Goal: Task Accomplishment & Management: Use online tool/utility

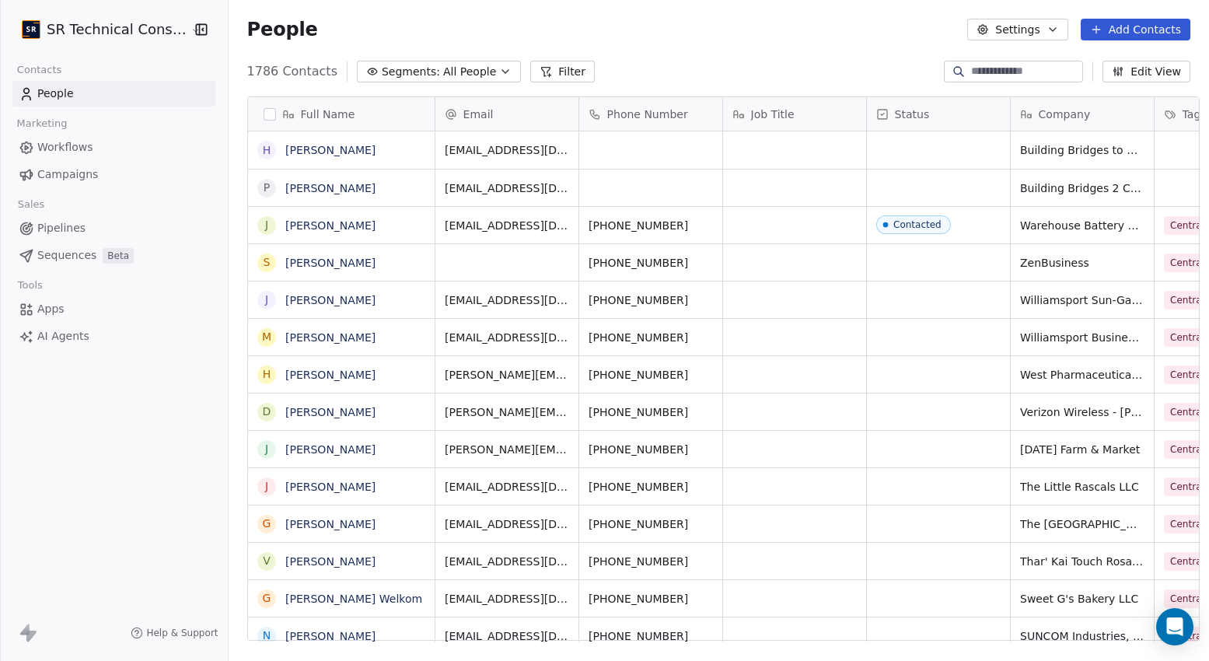
scroll to position [582, 989]
click at [920, 150] on div "grid" at bounding box center [938, 149] width 143 height 37
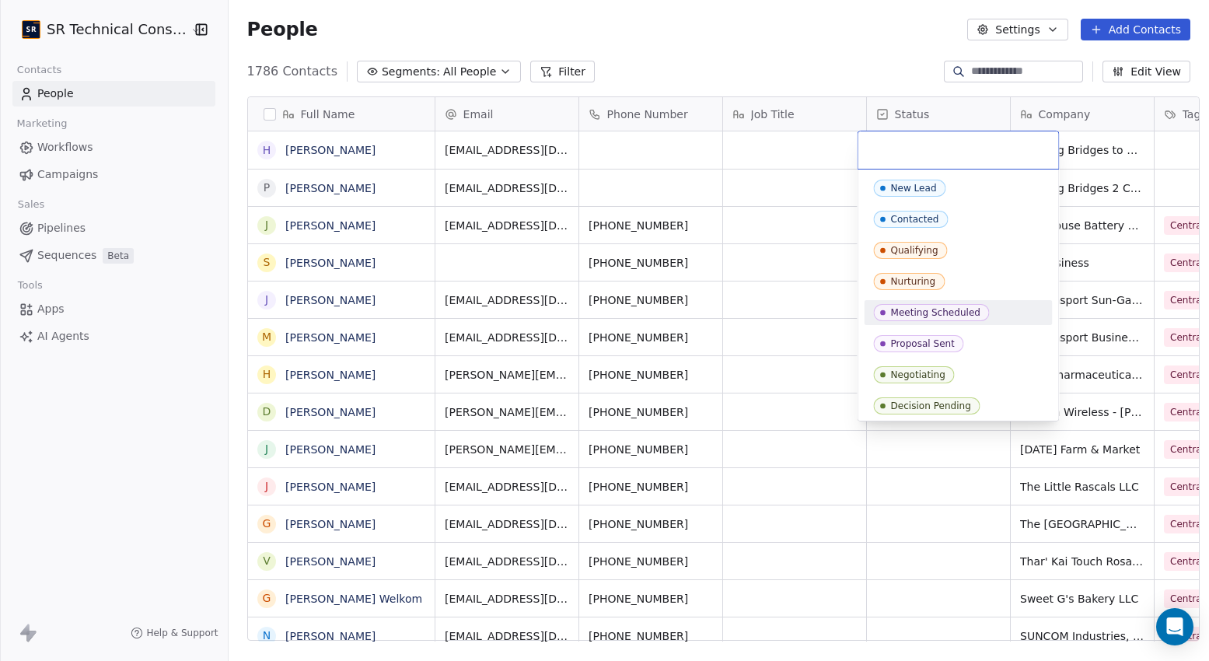
drag, startPoint x: 910, startPoint y: 187, endPoint x: 901, endPoint y: 313, distance: 126.3
click at [901, 313] on div "New Lead Contacted Qualifying Nurturing Meeting Scheduled Proposal Sent Negotia…" at bounding box center [959, 344] width 188 height 336
click at [901, 313] on div "Meeting Scheduled" at bounding box center [935, 312] width 89 height 11
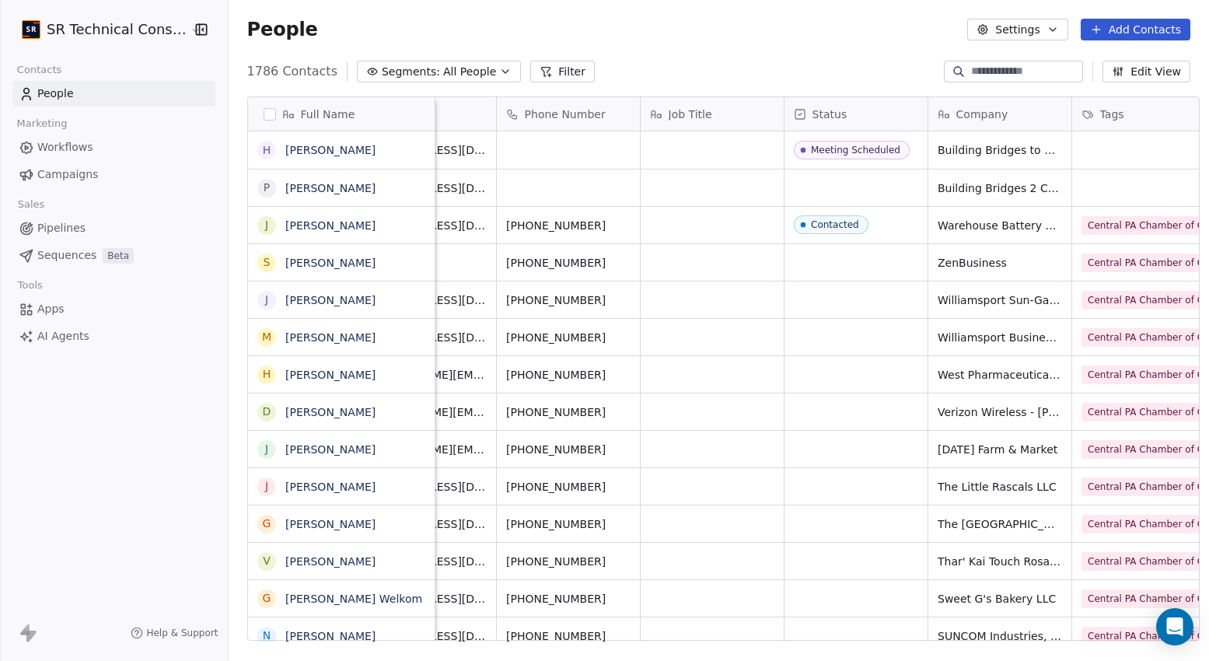
scroll to position [0, 132]
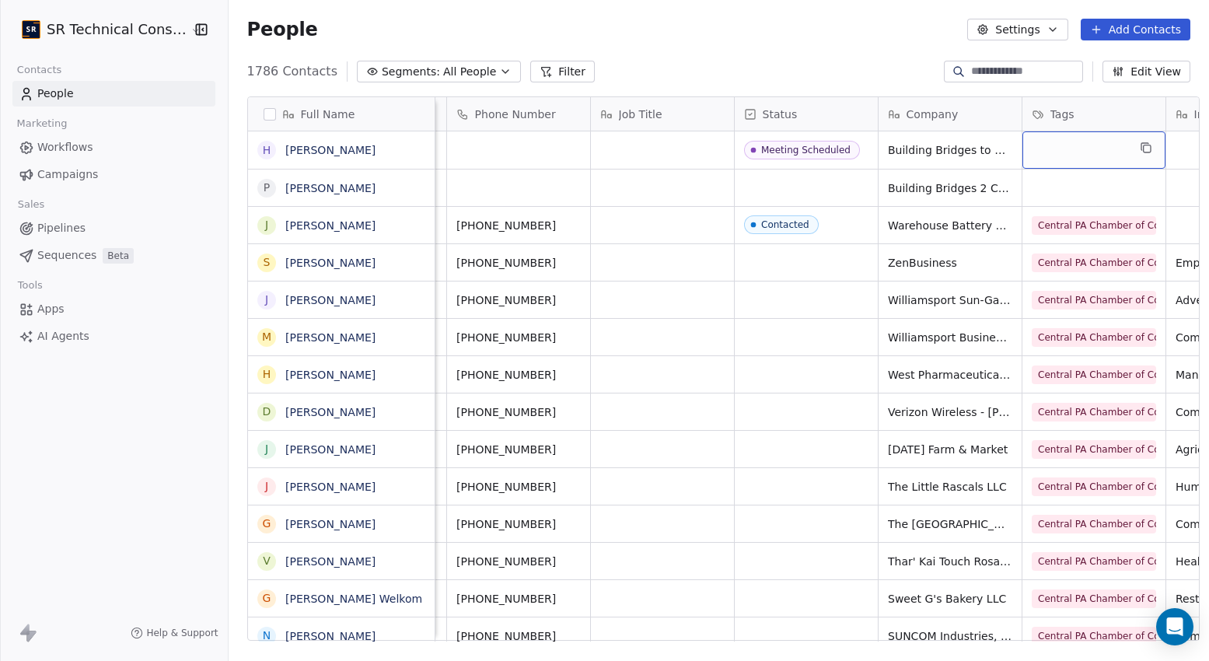
click at [1062, 139] on div "grid" at bounding box center [1094, 149] width 143 height 37
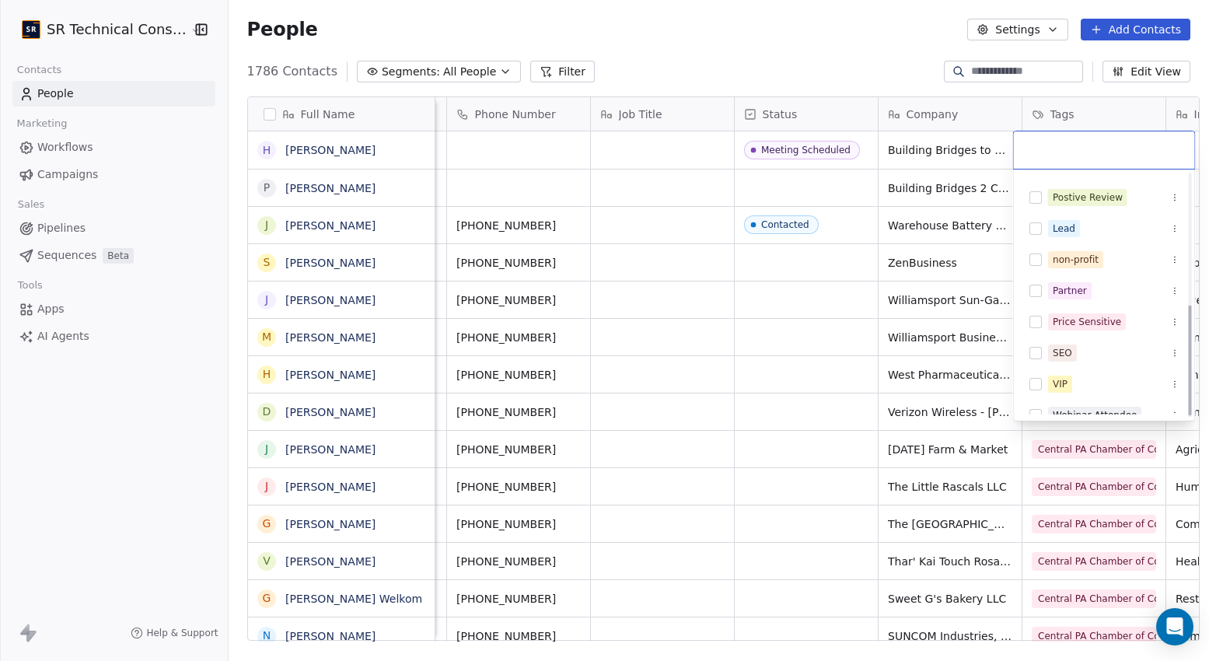
scroll to position [290, 0]
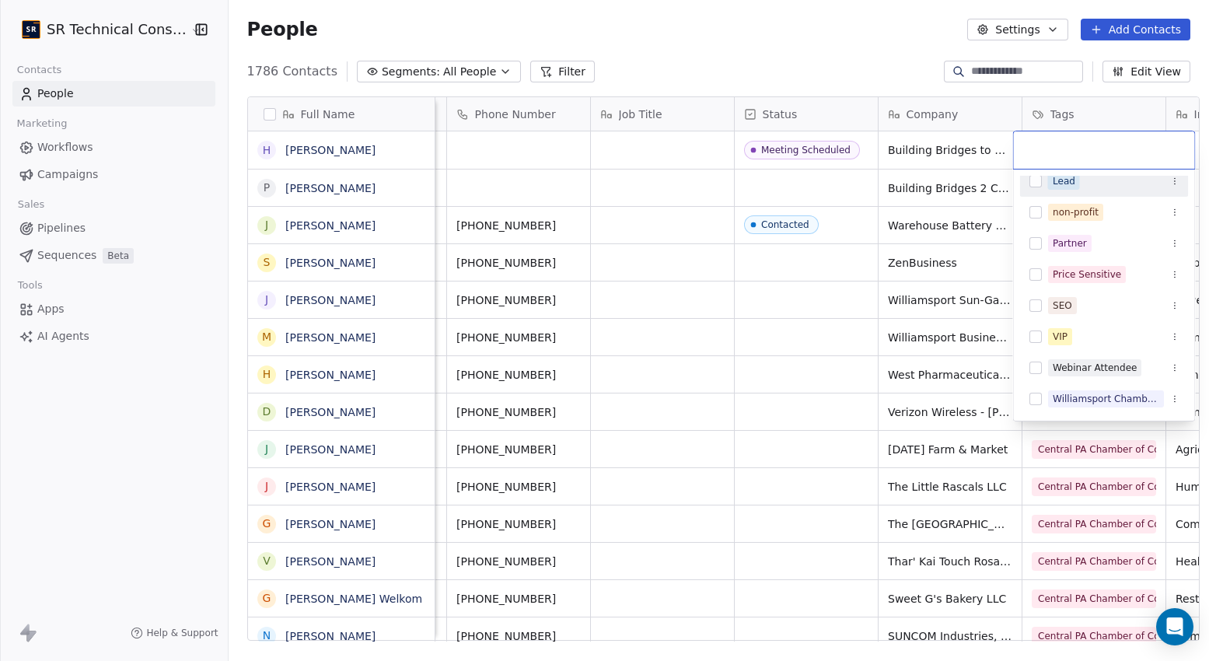
click at [1037, 185] on button "Suggestions" at bounding box center [1036, 181] width 12 height 12
click at [774, 187] on html "SR Technical Consultants Contacts People Marketing Workflows Campaigns Sales Pi…" at bounding box center [604, 330] width 1209 height 661
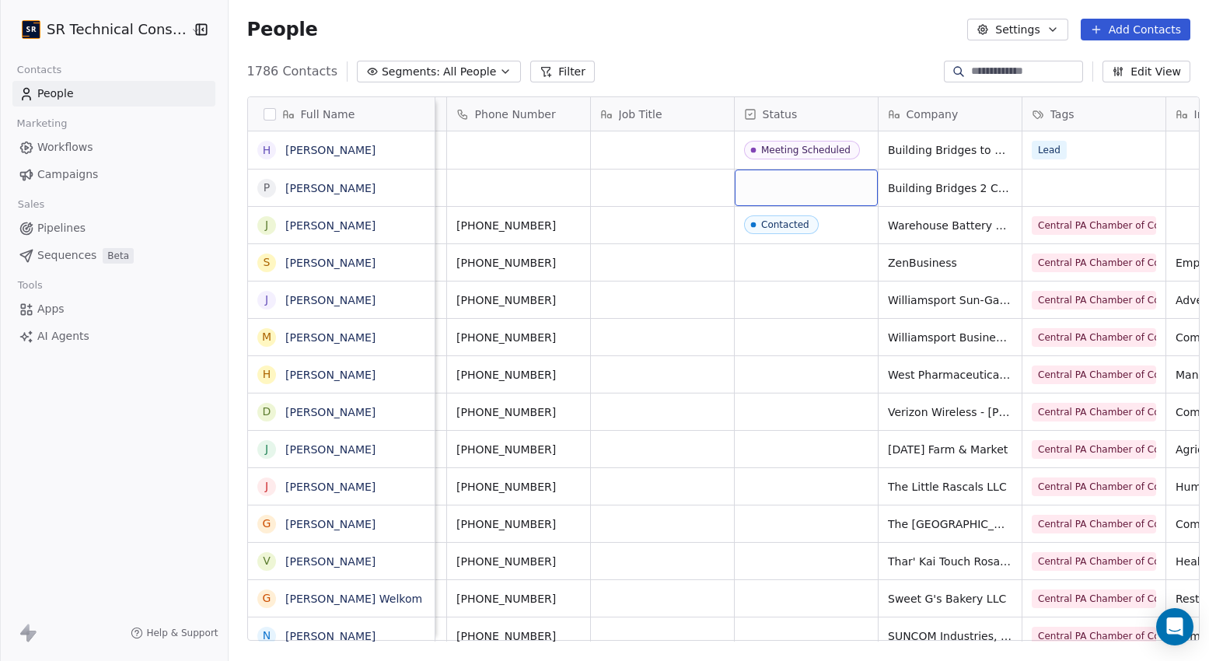
click at [774, 187] on div "grid" at bounding box center [806, 188] width 143 height 37
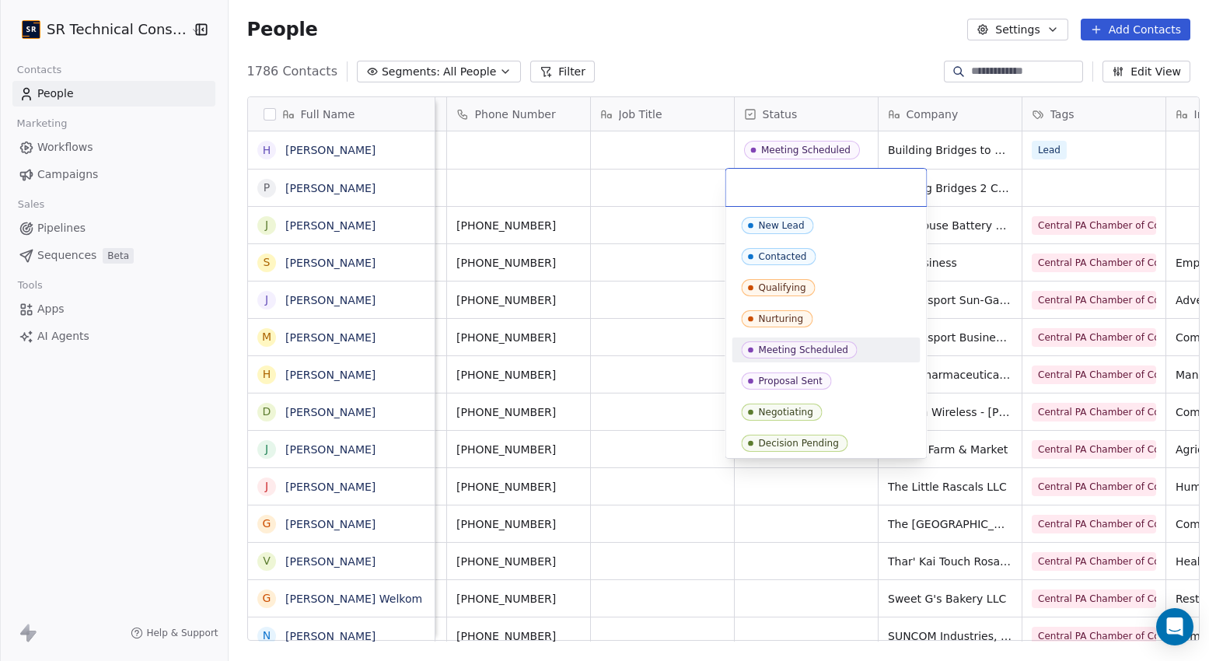
click at [785, 352] on div "Meeting Scheduled" at bounding box center [803, 350] width 89 height 11
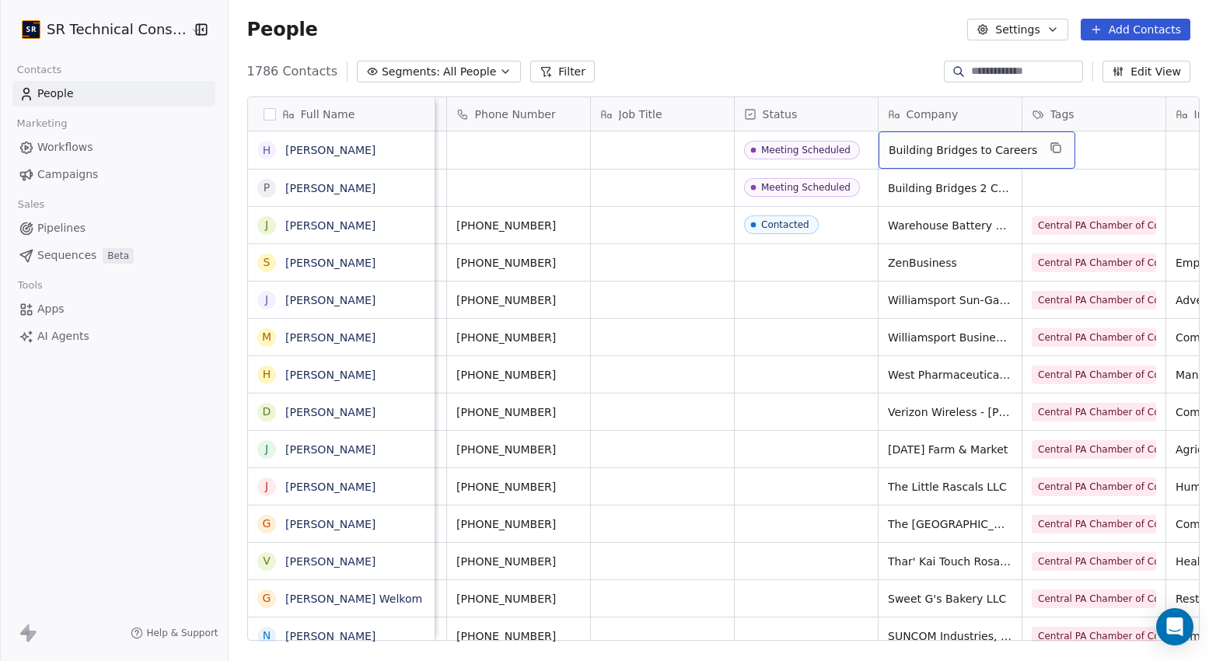
click at [972, 150] on span "Building Bridges to Careers" at bounding box center [963, 150] width 149 height 16
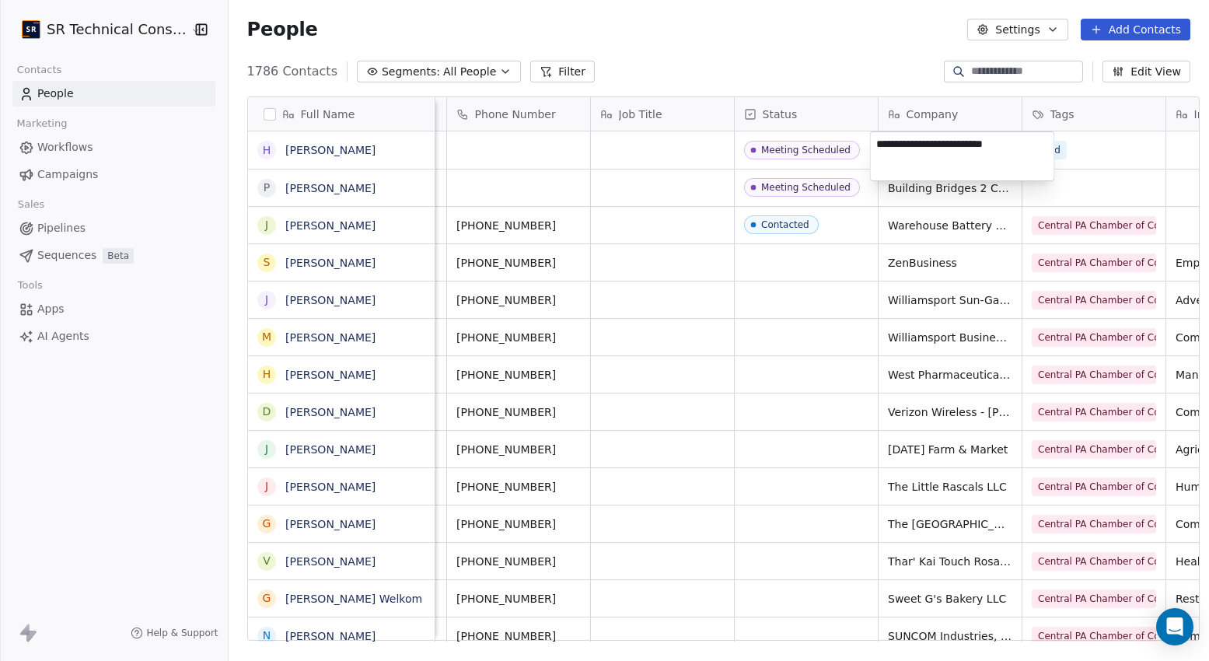
click at [972, 142] on textarea "**********" at bounding box center [963, 156] width 184 height 48
type textarea "**********"
click at [1033, 199] on div "grid" at bounding box center [1094, 188] width 143 height 37
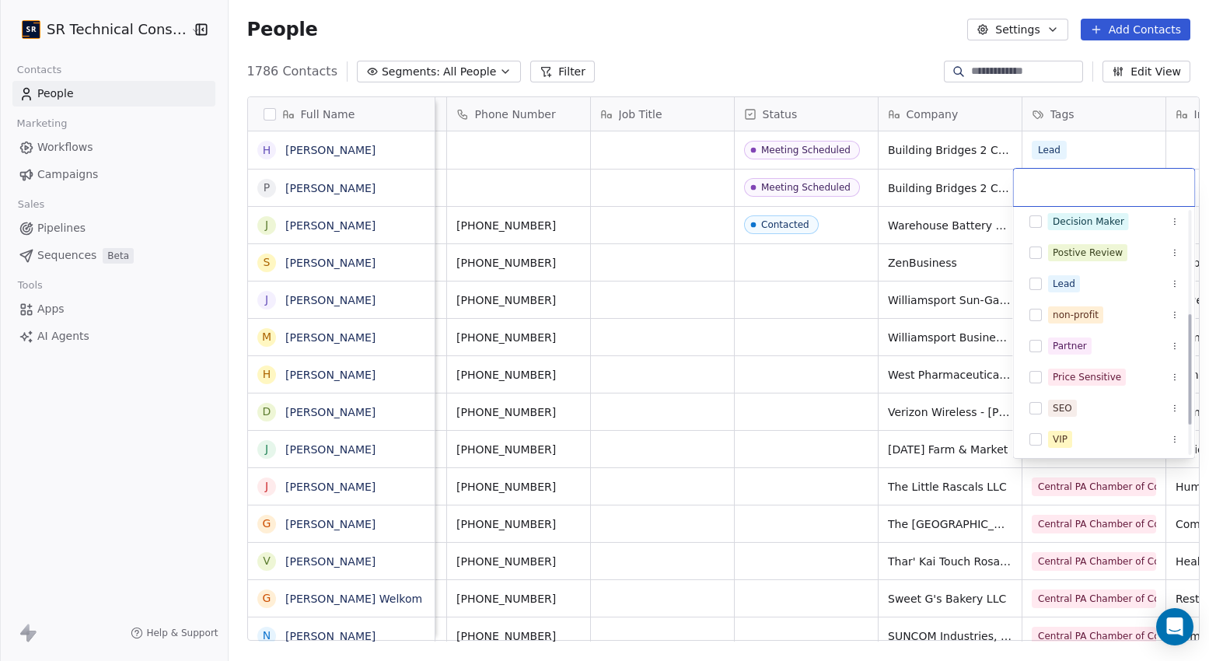
scroll to position [221, 0]
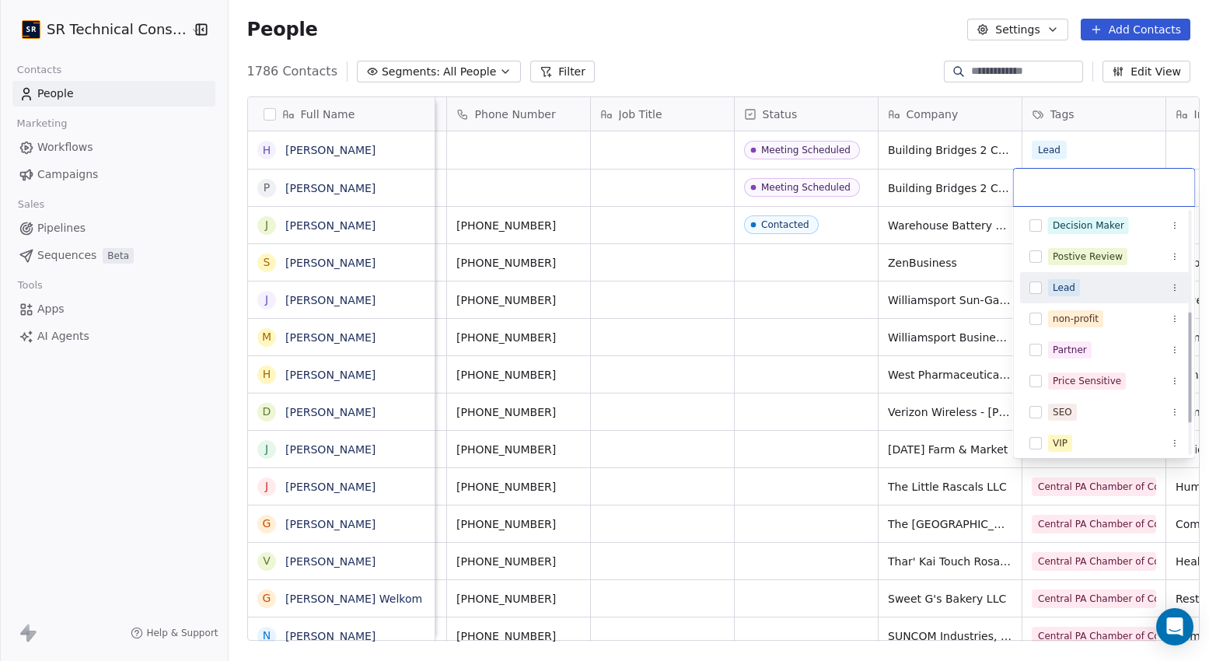
click at [1037, 289] on button "Suggestions" at bounding box center [1036, 288] width 12 height 12
click at [887, 65] on html "SR Technical Consultants Contacts People Marketing Workflows Campaigns Sales Pi…" at bounding box center [604, 330] width 1209 height 661
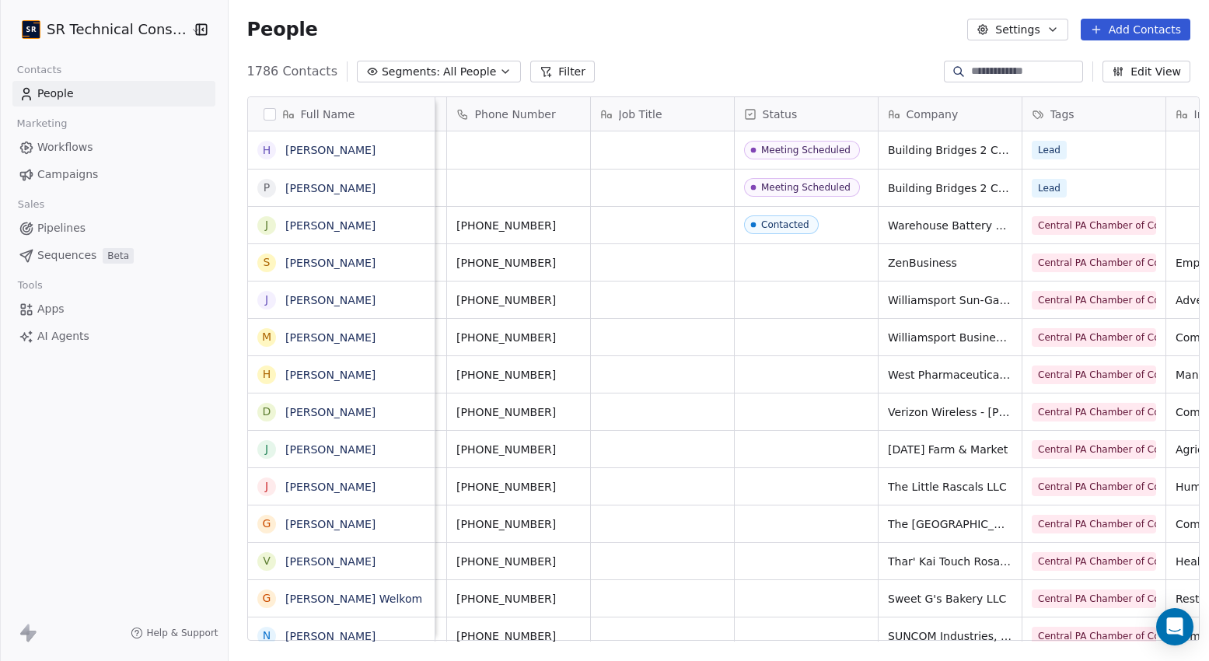
click at [973, 72] on input at bounding box center [1025, 72] width 109 height 16
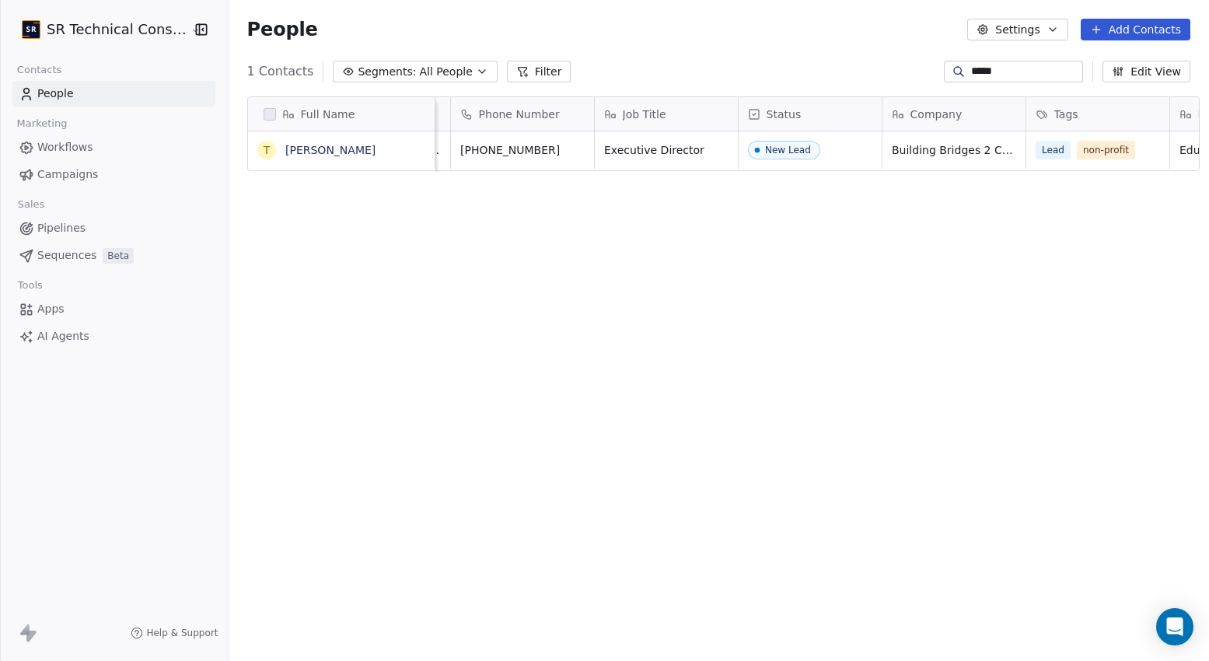
scroll to position [0, 149]
type input "*****"
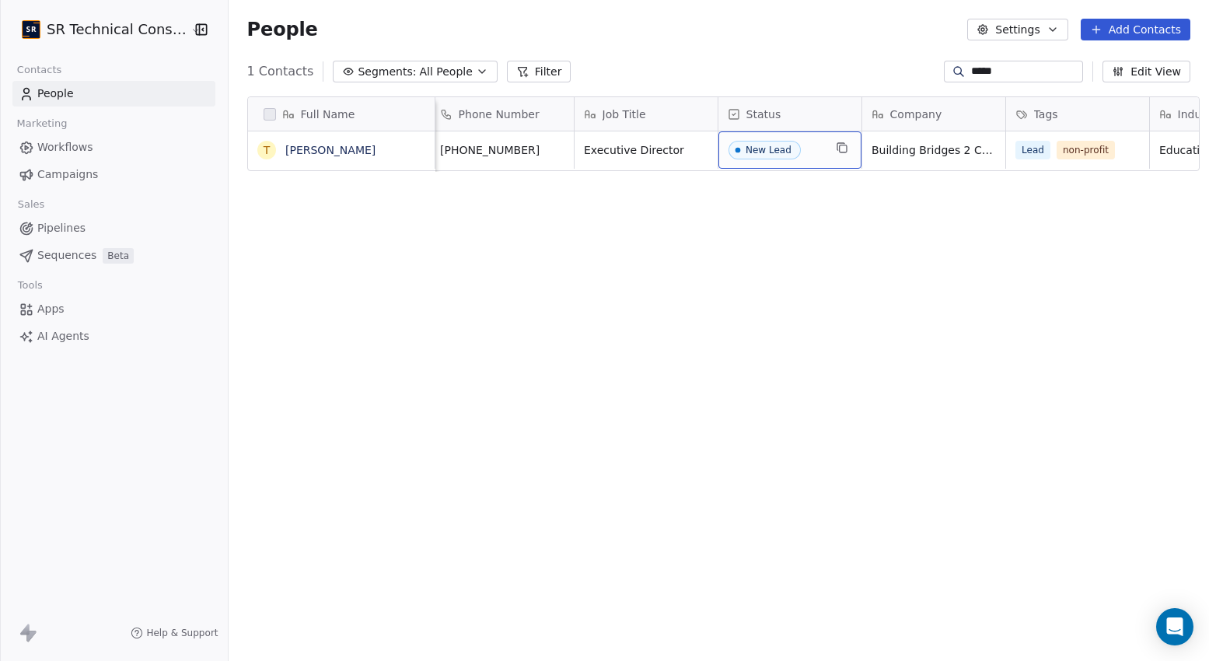
click at [768, 160] on div "New Lead" at bounding box center [790, 149] width 143 height 37
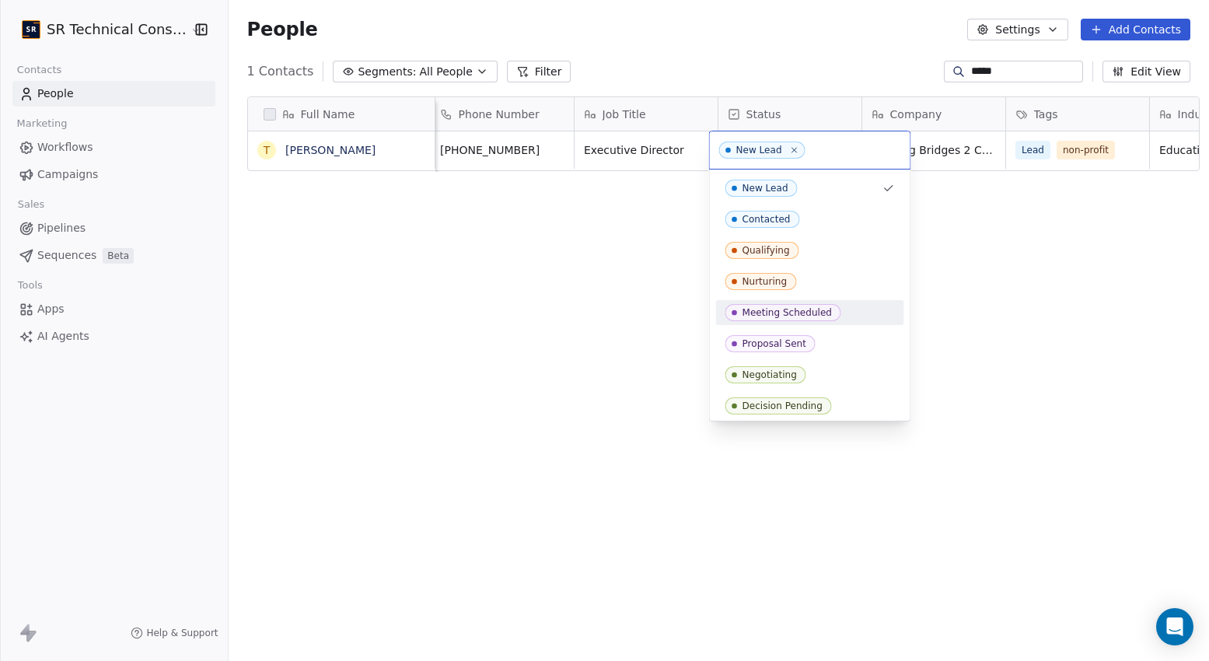
click at [774, 310] on div "Meeting Scheduled" at bounding box center [787, 312] width 89 height 11
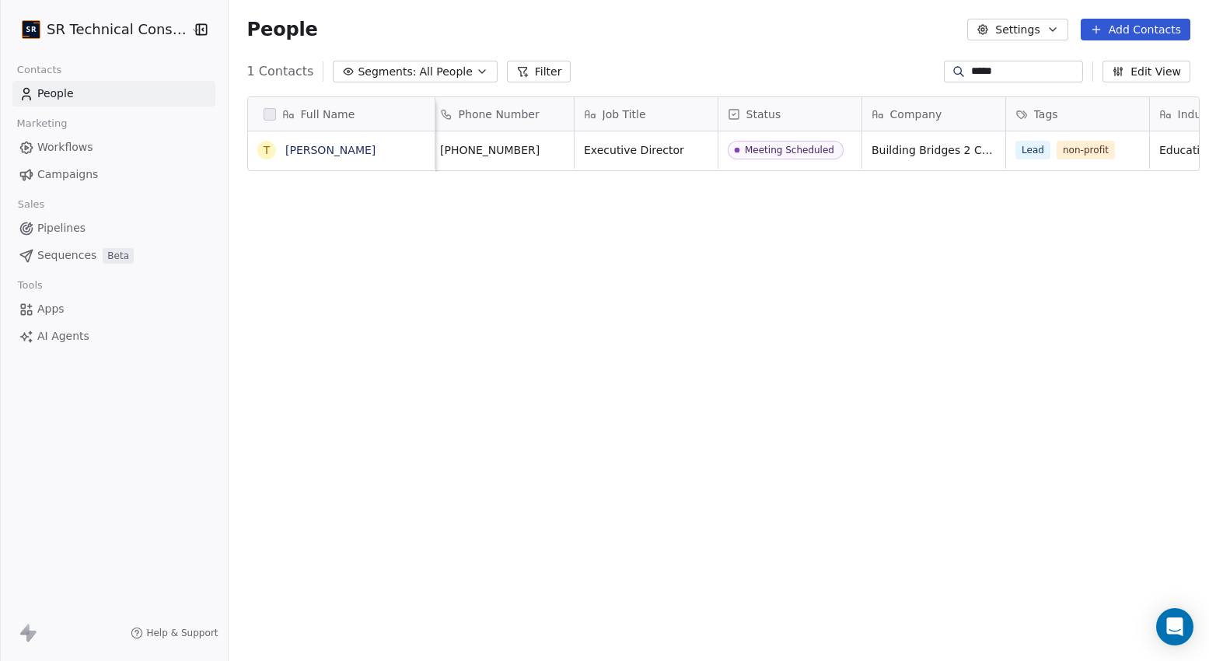
click at [889, 253] on div "Full Name T Tasha Werry Email Phone Number Job Title Status Company Tags Indust…" at bounding box center [719, 375] width 981 height 582
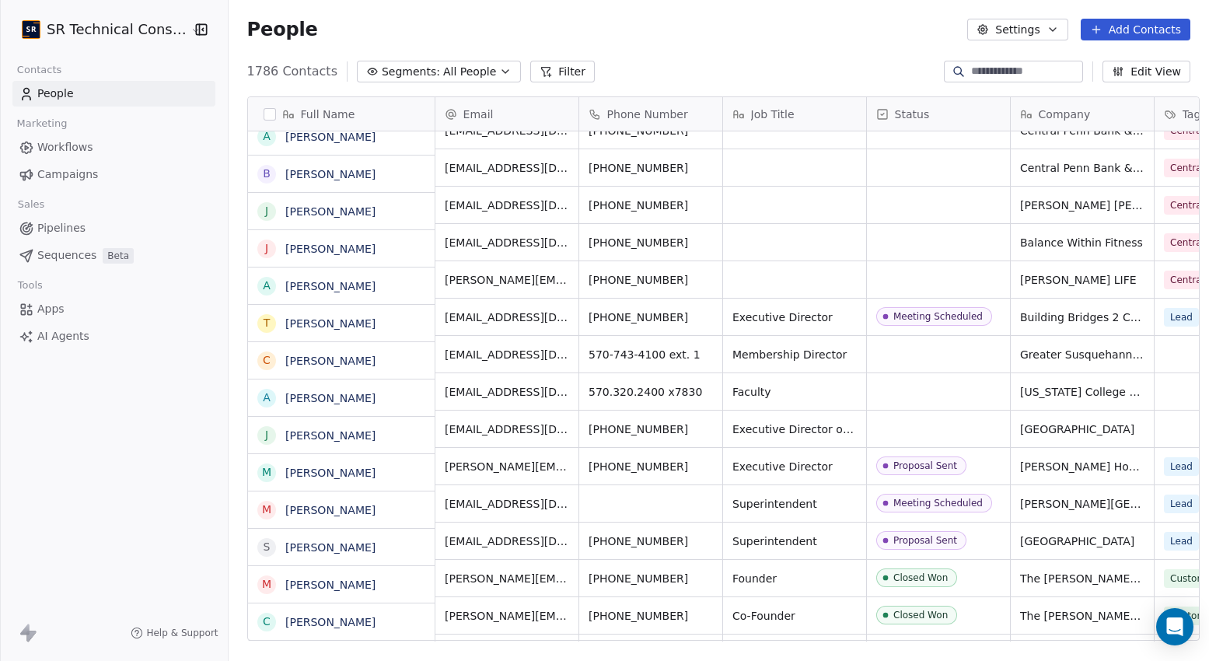
scroll to position [1551, 0]
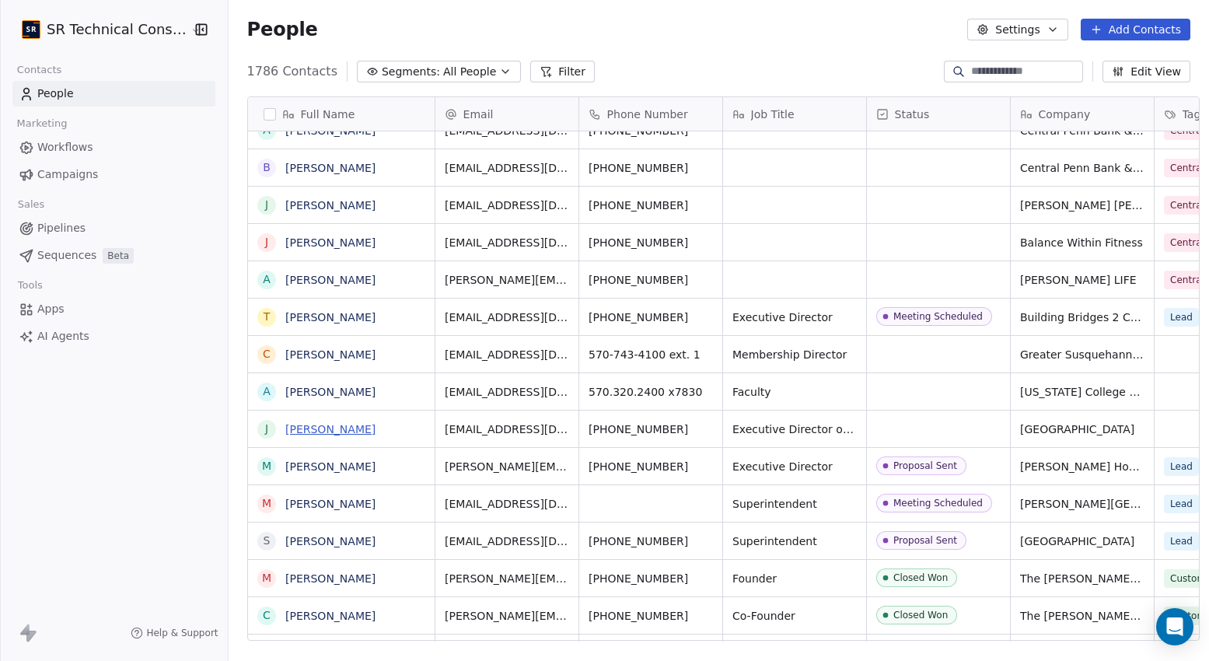
click at [322, 430] on link "[PERSON_NAME]" at bounding box center [330, 429] width 90 height 12
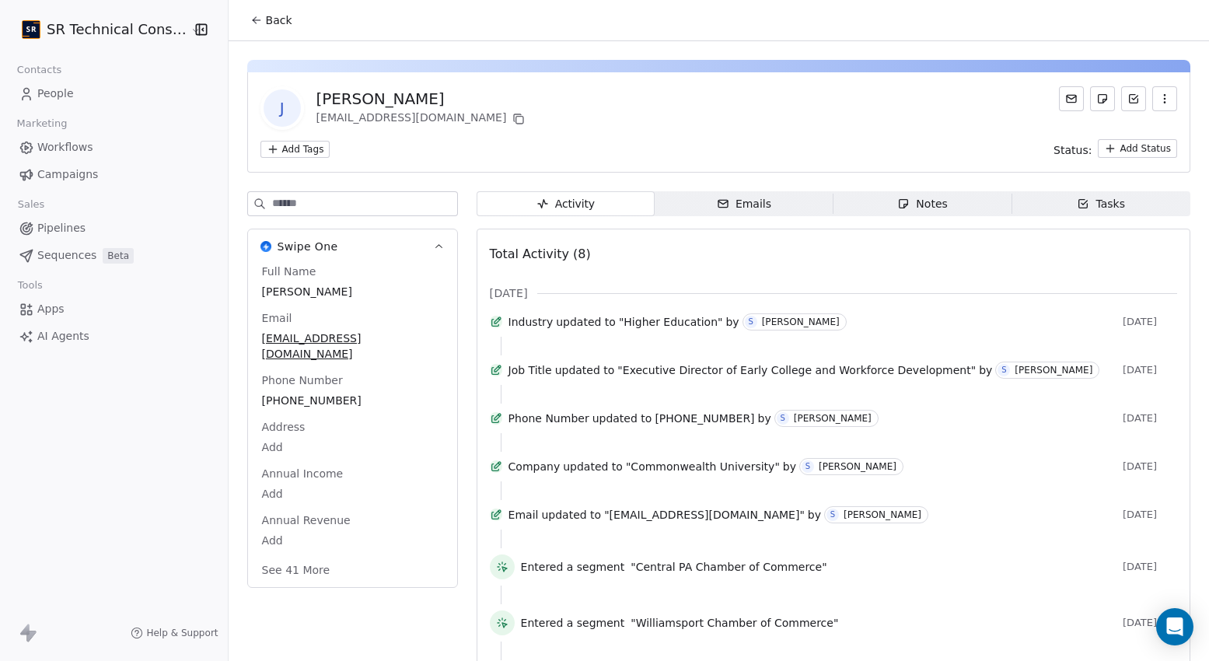
click at [967, 199] on span "Notes Notes" at bounding box center [923, 203] width 179 height 25
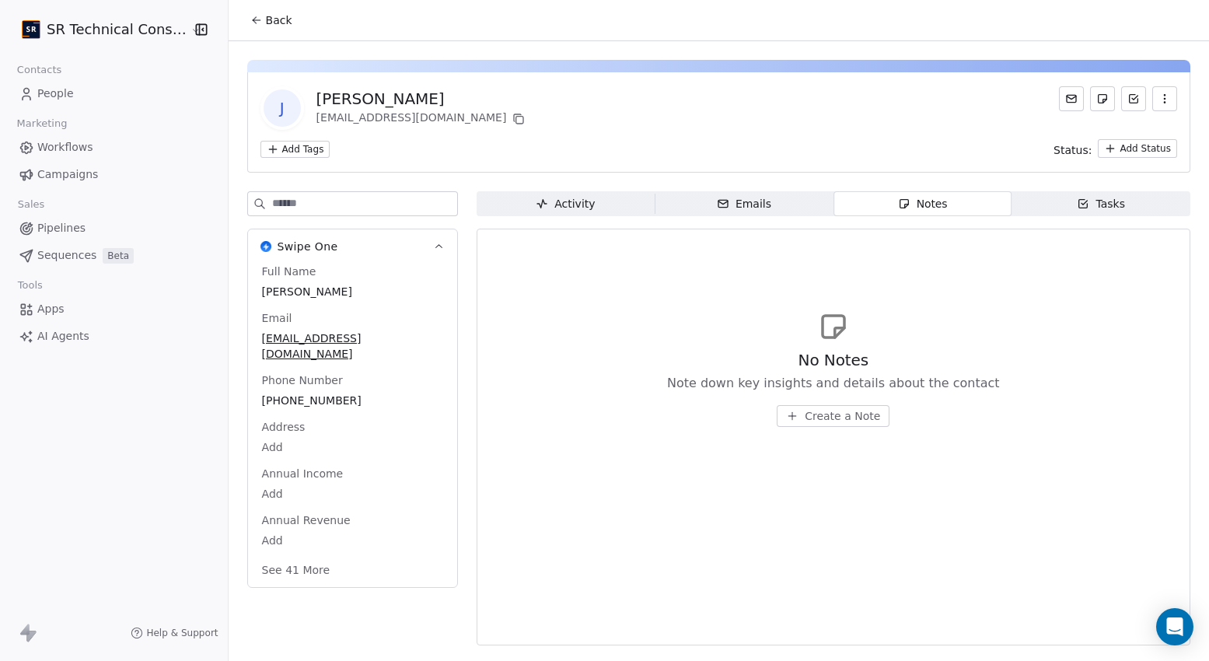
click at [827, 422] on span "Create a Note" at bounding box center [842, 416] width 75 height 16
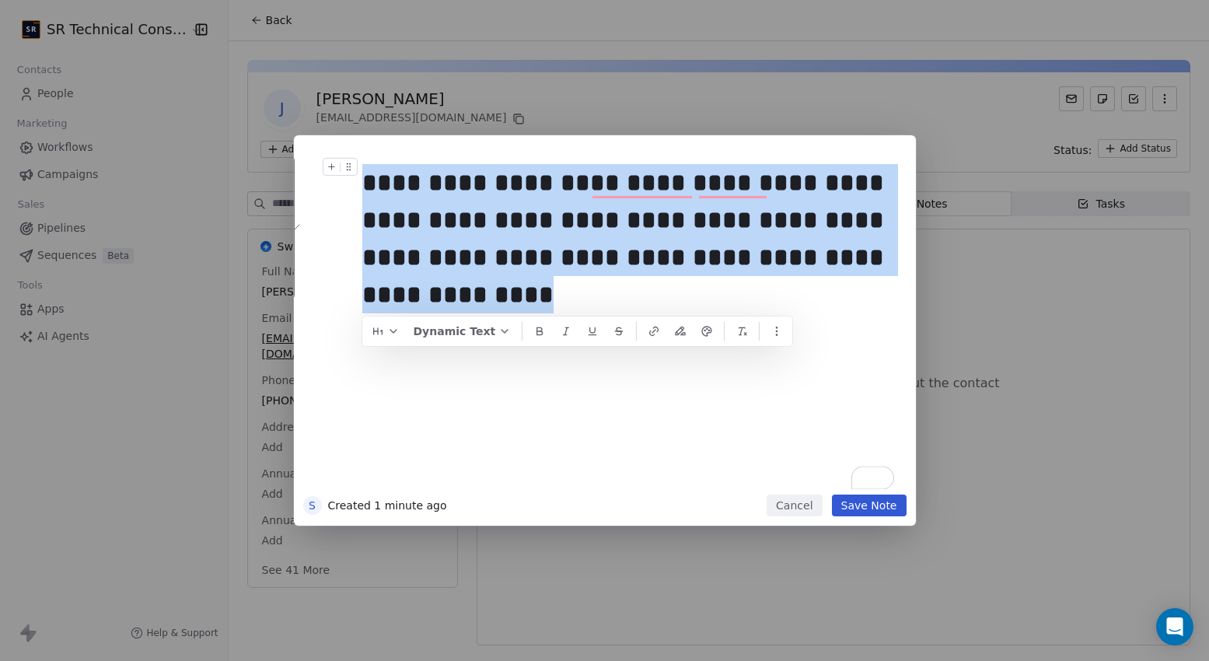
drag, startPoint x: 515, startPoint y: 306, endPoint x: 360, endPoint y: 186, distance: 196.2
click at [355, 186] on div "**********" at bounding box center [605, 330] width 622 height 390
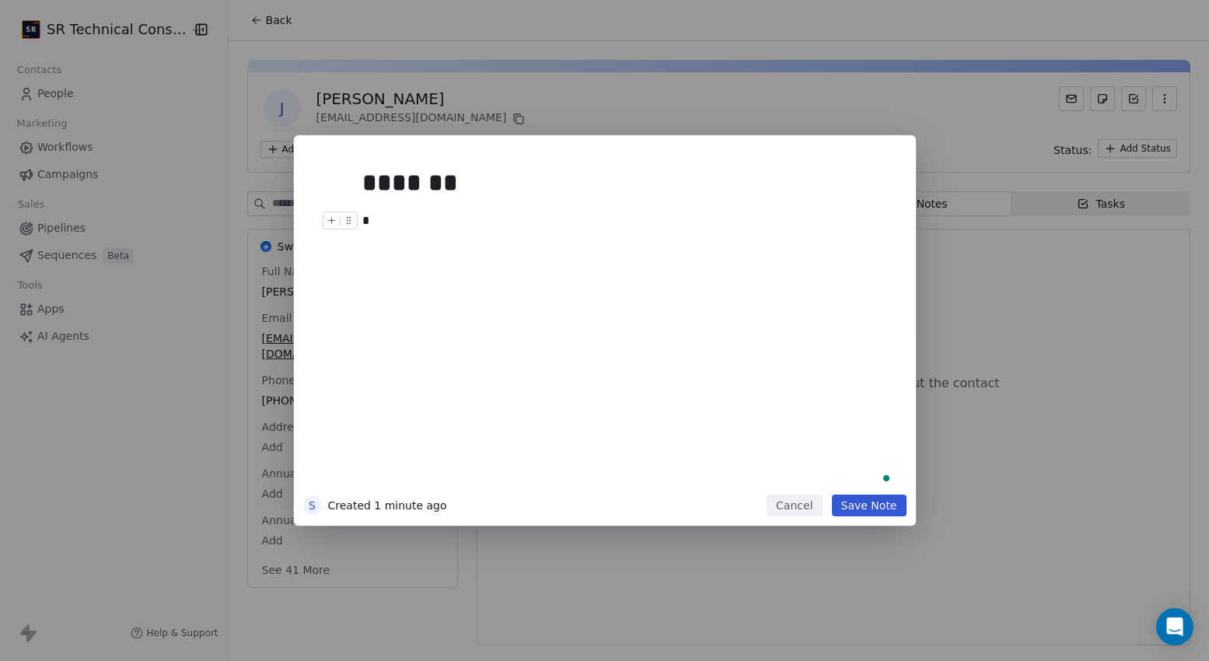
click at [400, 216] on div "*" at bounding box center [628, 221] width 532 height 19
click at [400, 214] on div "*" at bounding box center [628, 221] width 532 height 19
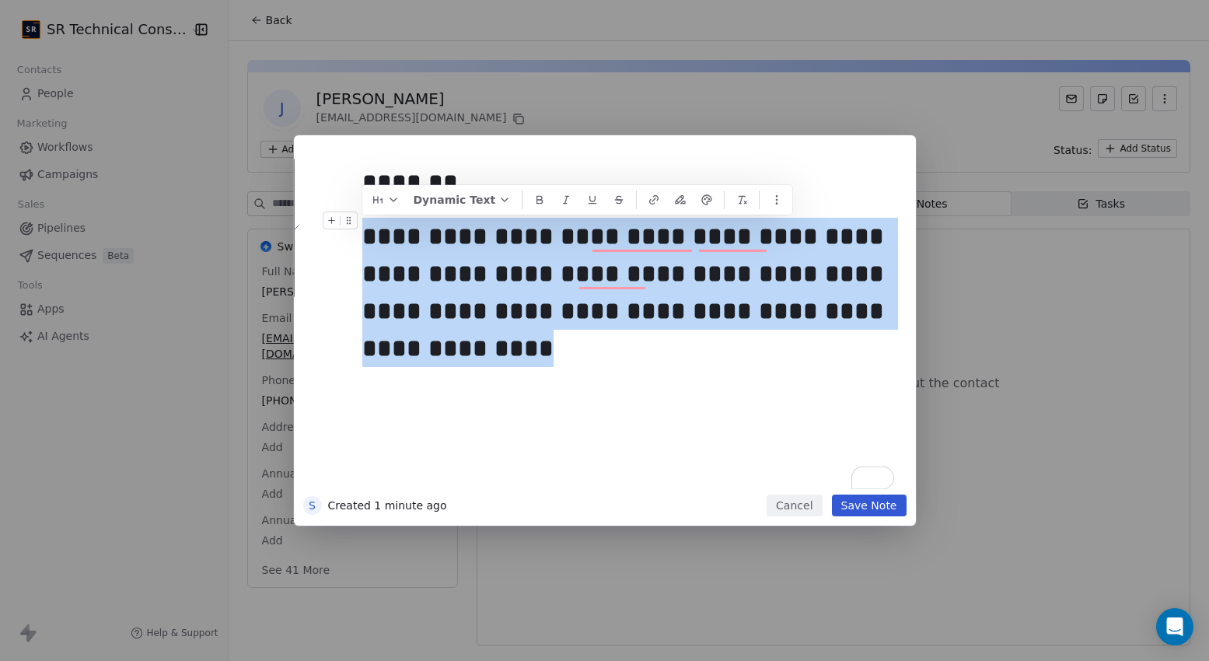
drag, startPoint x: 494, startPoint y: 357, endPoint x: 364, endPoint y: 235, distance: 178.3
click at [364, 236] on div "**********" at bounding box center [628, 292] width 532 height 149
click at [397, 198] on icon "button" at bounding box center [393, 200] width 12 height 12
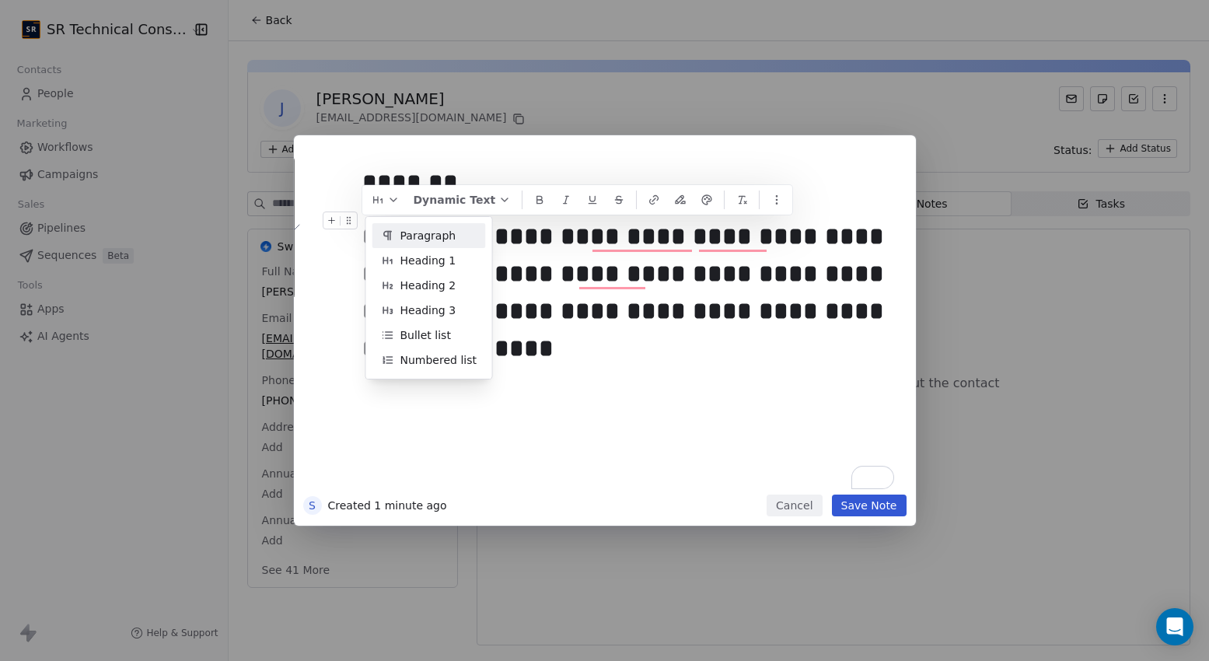
click at [425, 237] on span "Paragraph" at bounding box center [429, 236] width 56 height 16
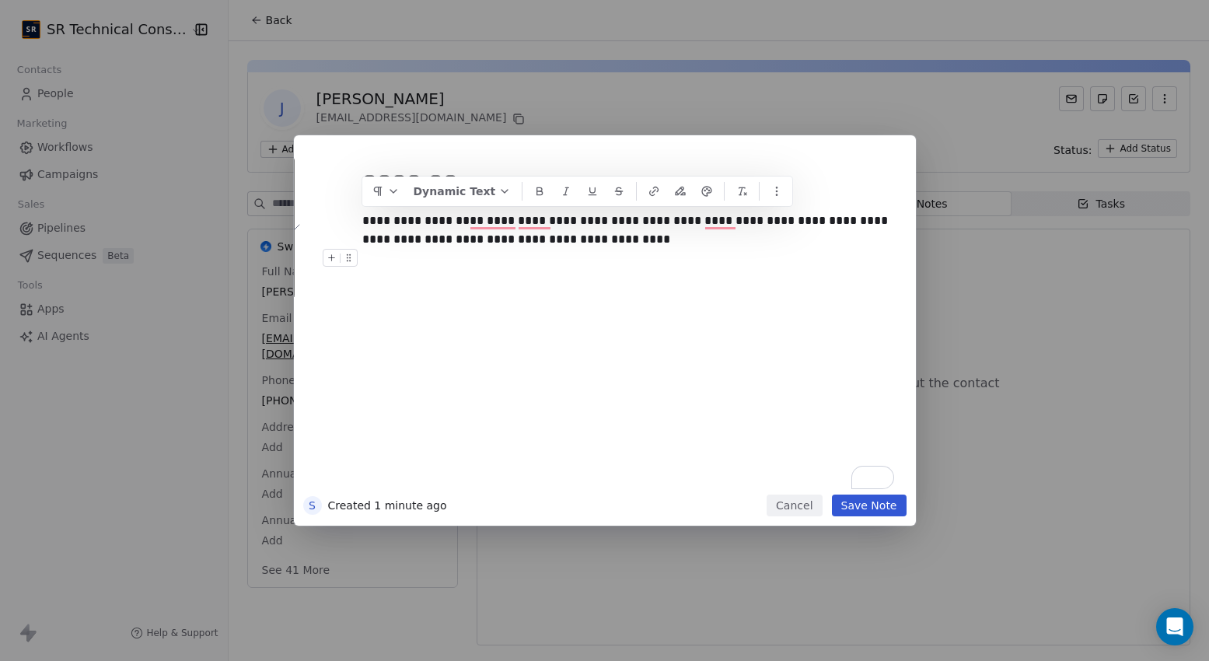
click at [599, 346] on div "**********" at bounding box center [628, 323] width 532 height 331
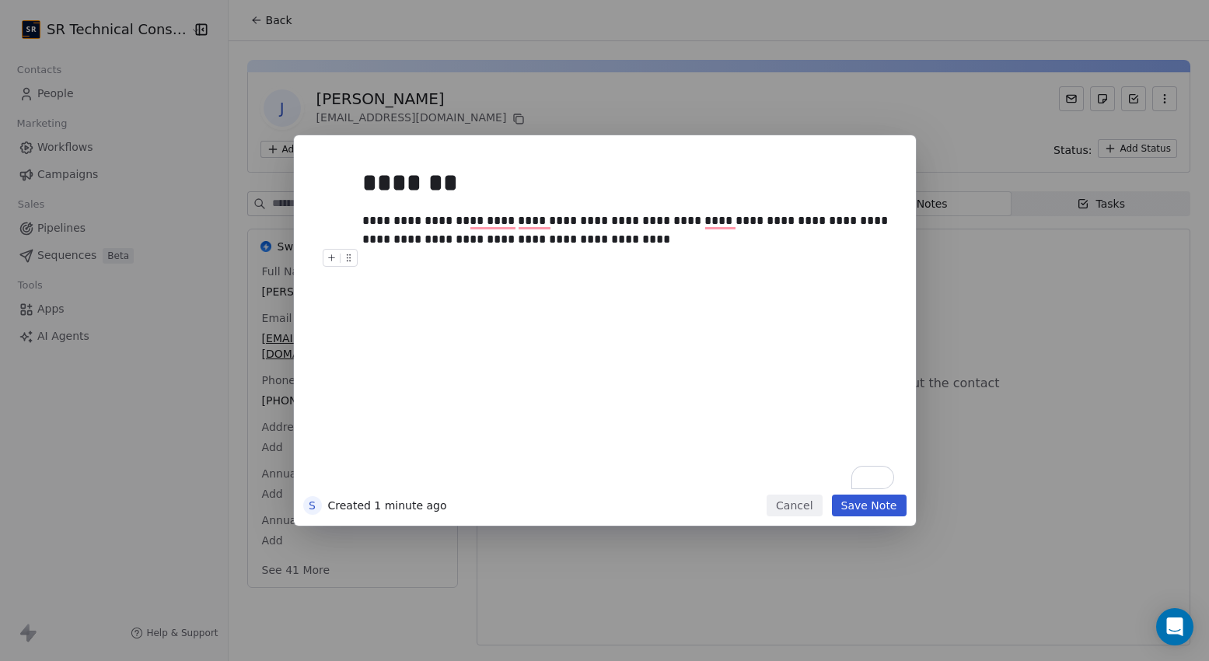
click at [883, 506] on button "Save Note" at bounding box center [869, 506] width 75 height 22
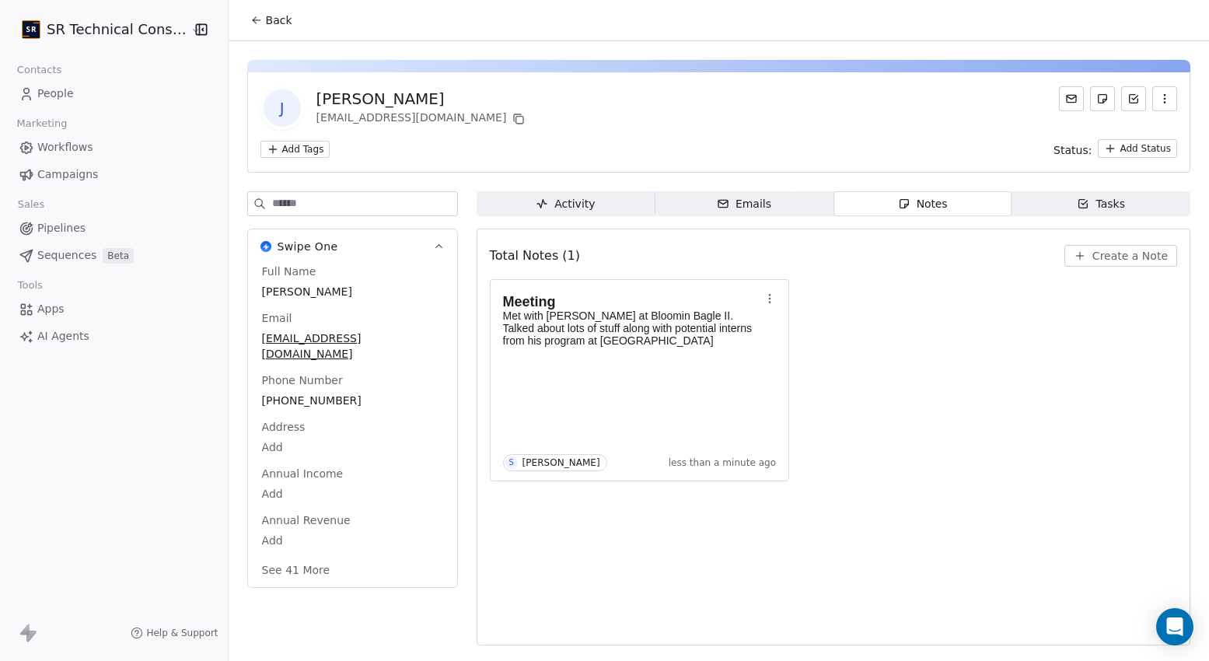
click at [58, 106] on link "People" at bounding box center [113, 94] width 203 height 26
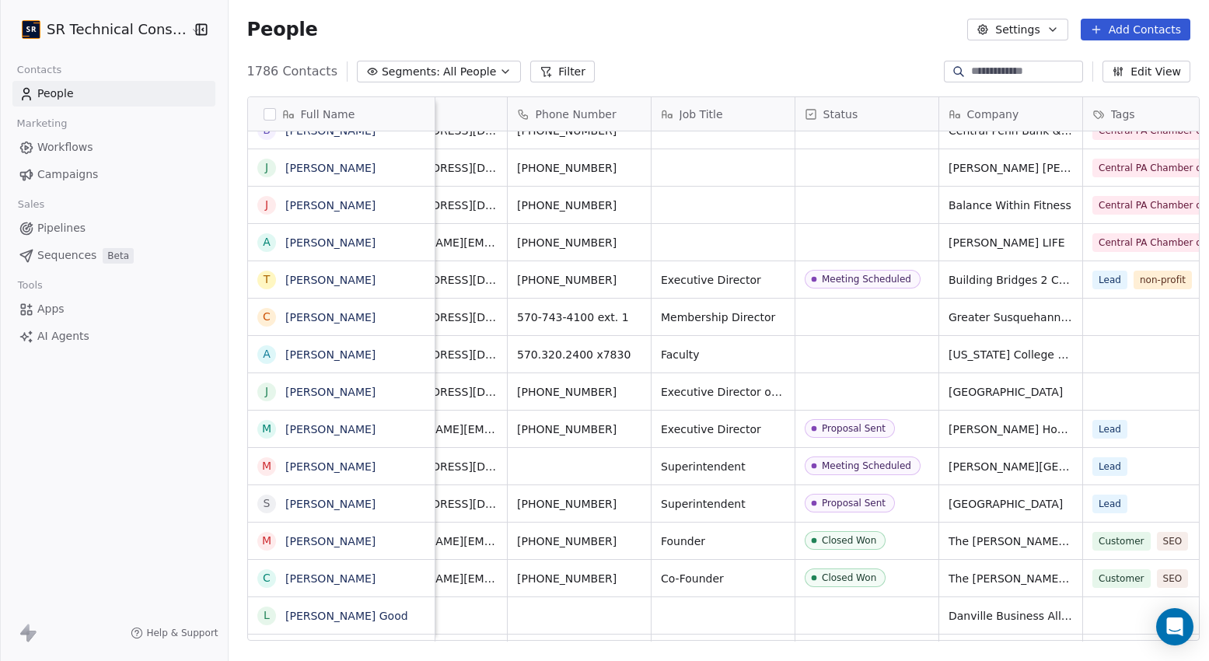
scroll to position [0, 72]
click at [848, 469] on div "Meeting Scheduled" at bounding box center [866, 465] width 89 height 11
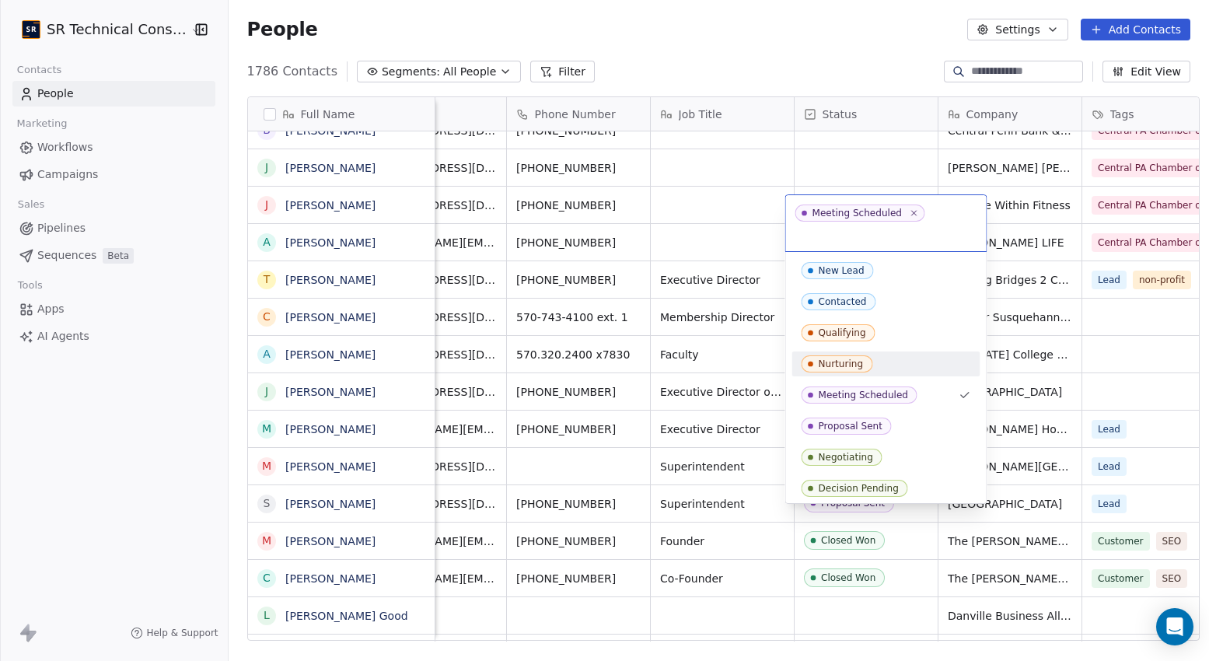
click at [847, 359] on div "Nurturing" at bounding box center [841, 364] width 45 height 11
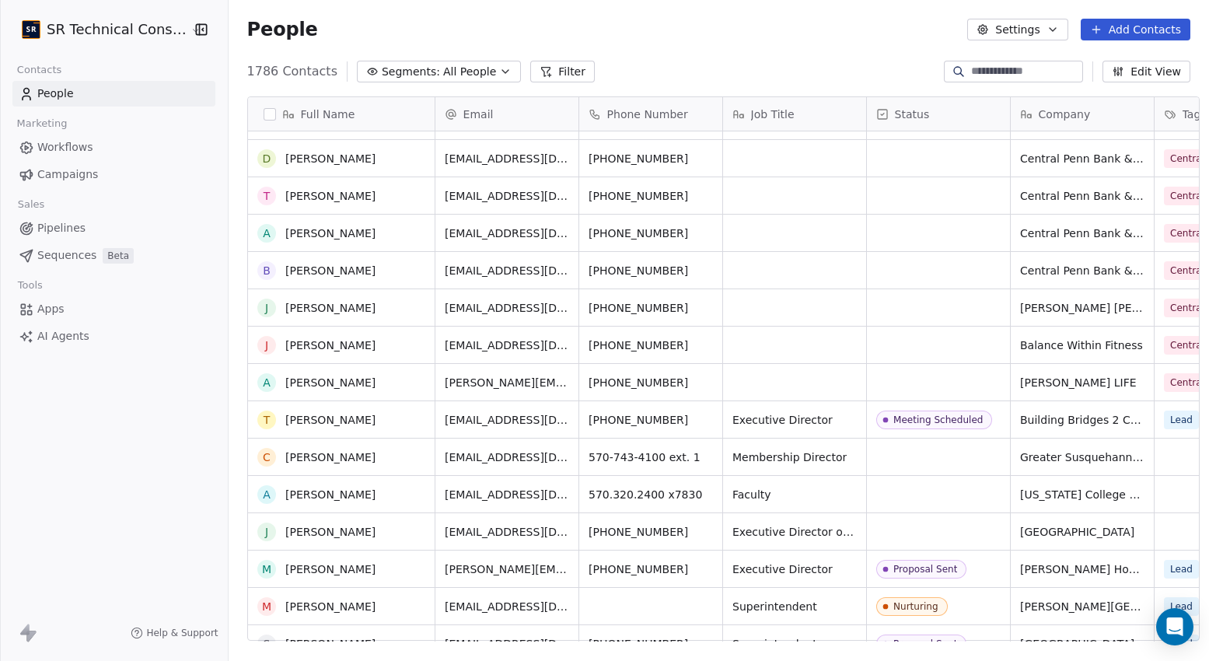
scroll to position [0, 0]
click at [68, 226] on span "Pipelines" at bounding box center [61, 228] width 48 height 16
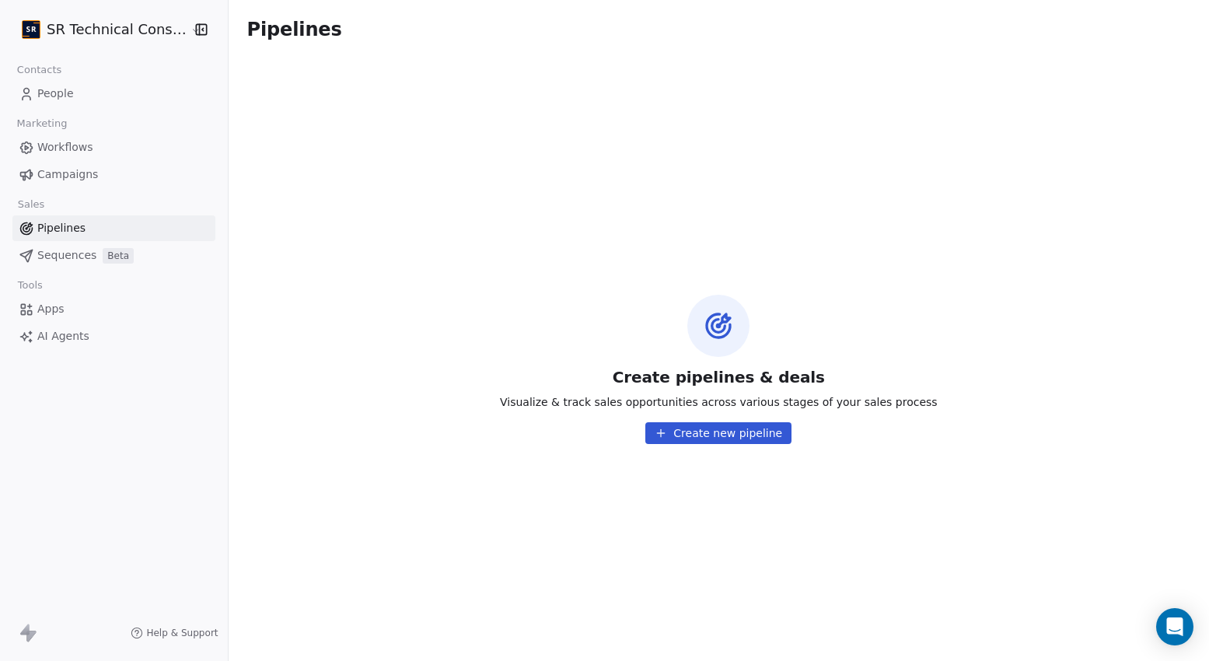
click at [668, 428] on button "Create new pipeline" at bounding box center [718, 433] width 146 height 22
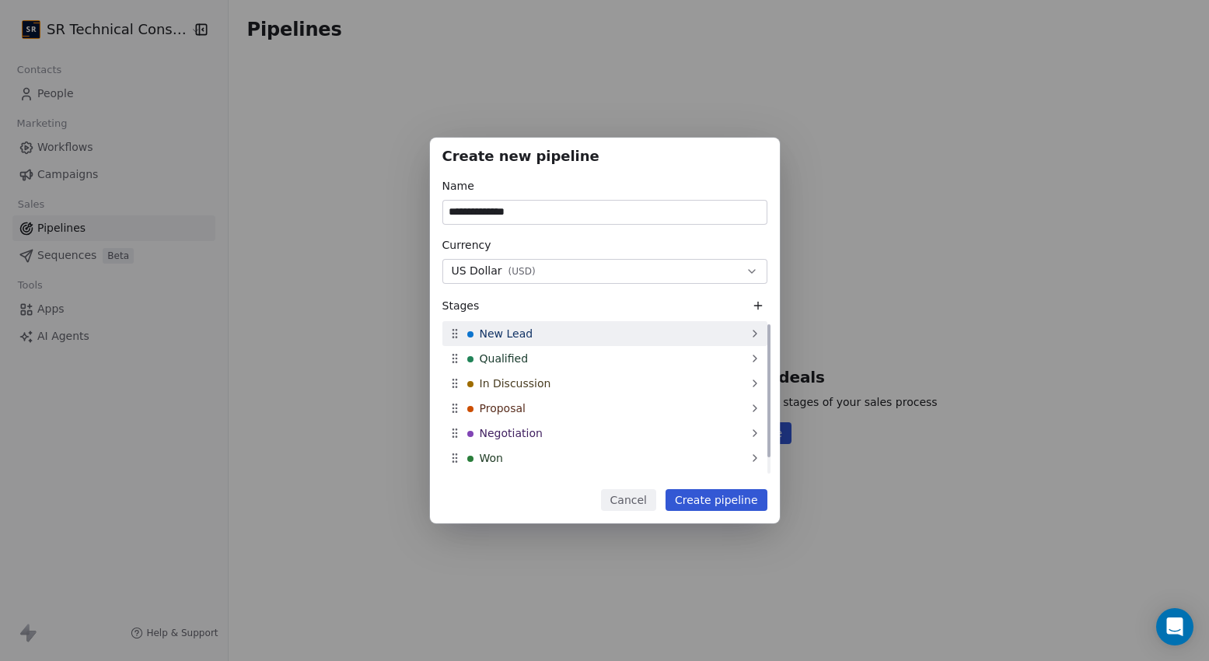
type input "**********"
click at [513, 338] on span "New Lead" at bounding box center [507, 334] width 54 height 16
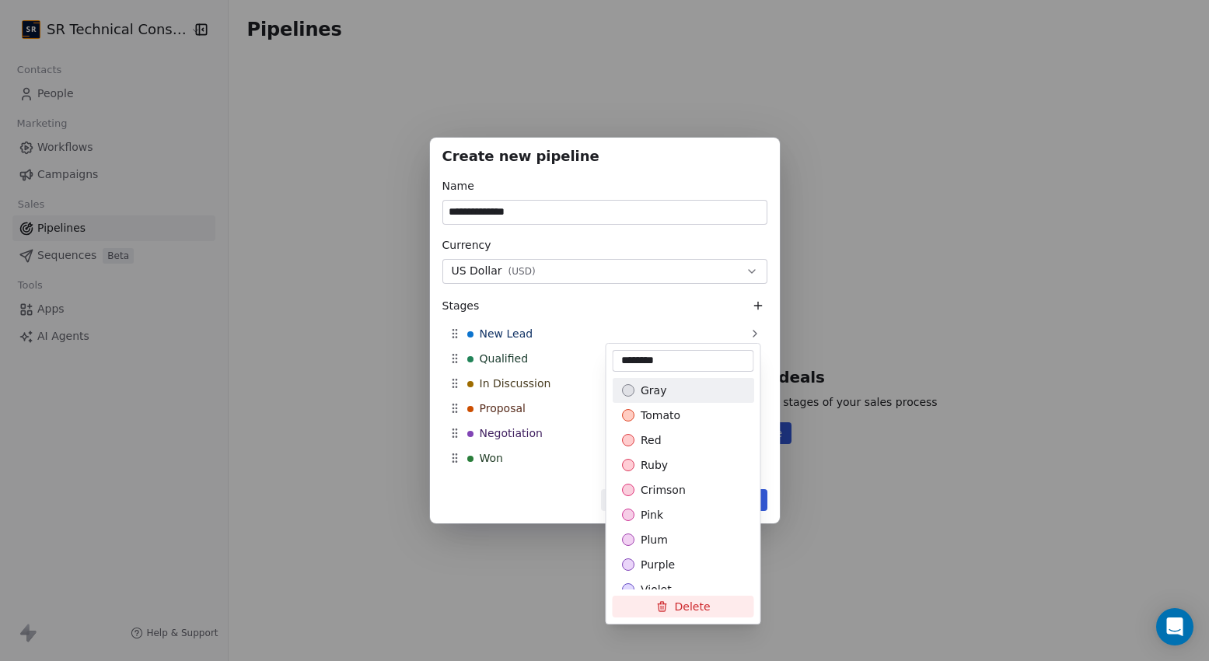
click at [589, 324] on div "**********" at bounding box center [604, 331] width 1209 height 386
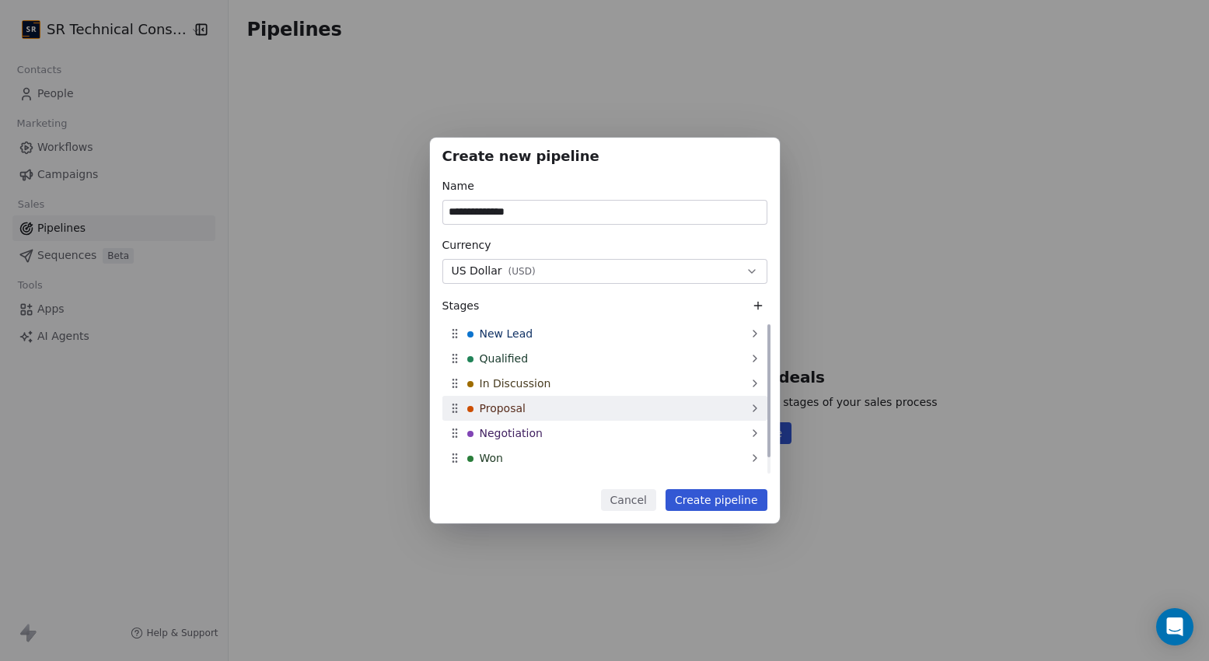
scroll to position [19, 0]
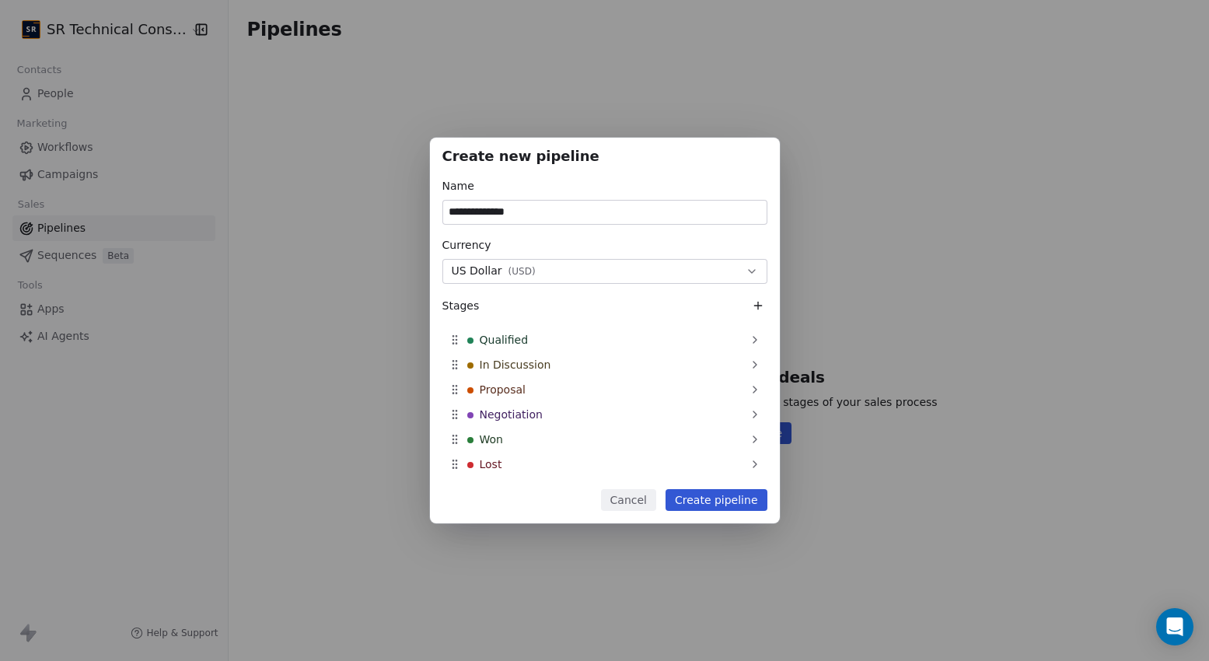
click at [706, 502] on button "Create pipeline" at bounding box center [717, 500] width 102 height 22
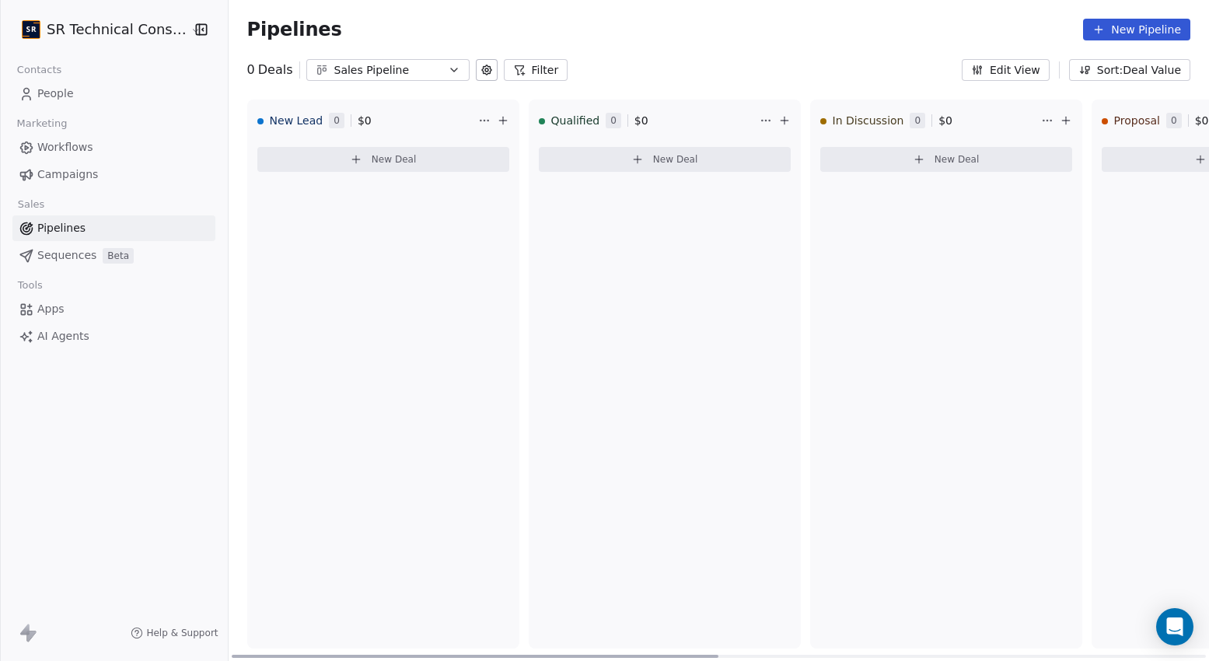
click at [348, 166] on button "New Deal" at bounding box center [383, 159] width 252 height 25
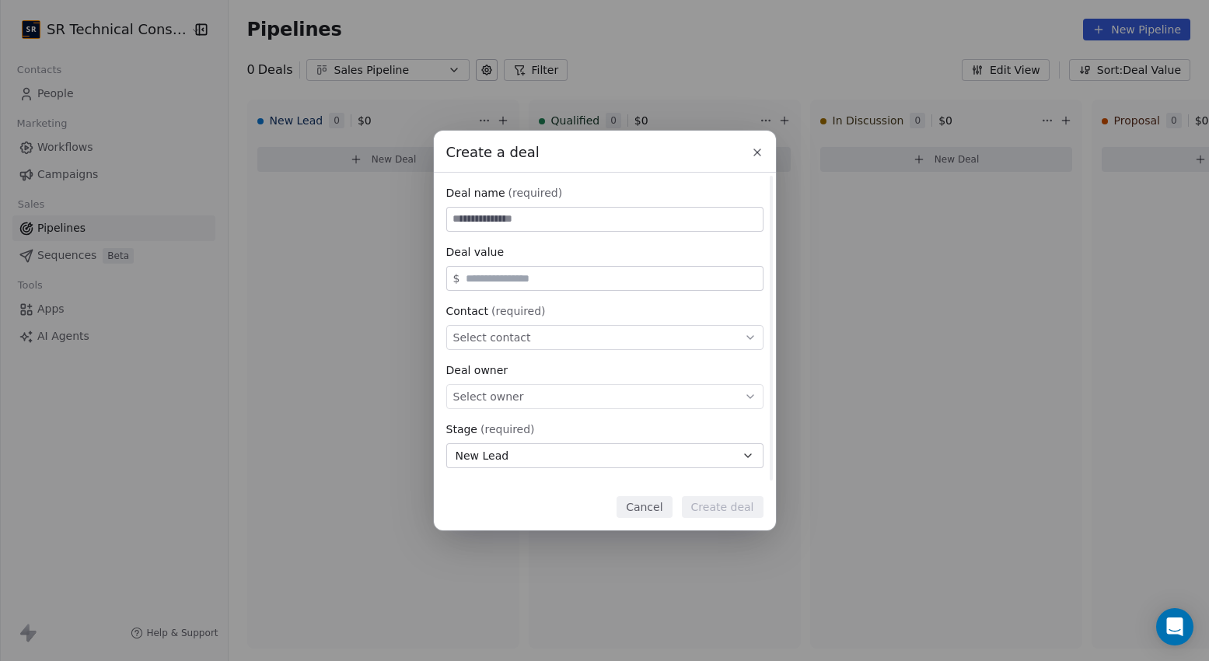
drag, startPoint x: 758, startPoint y: 149, endPoint x: 734, endPoint y: 327, distance: 180.5
click at [734, 327] on div "Create a deal Deal name (required) Deal value $ Contact (required) Select conta…" at bounding box center [605, 331] width 342 height 400
click at [734, 327] on div "Select contact" at bounding box center [604, 337] width 317 height 25
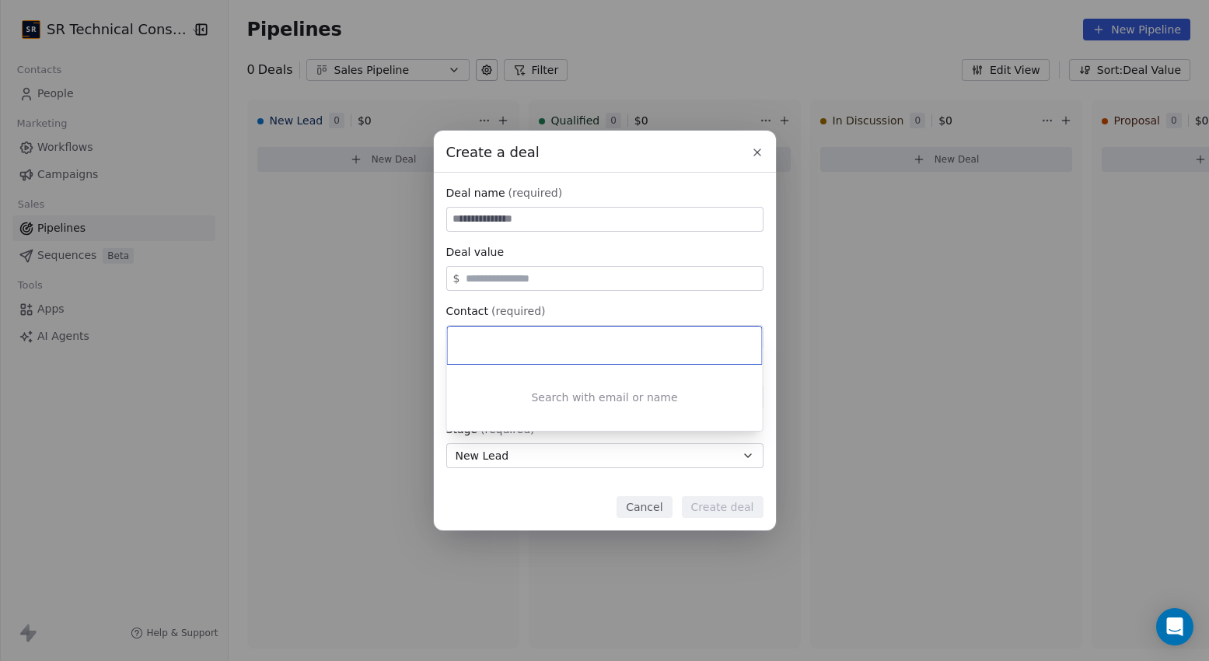
click at [734, 327] on div at bounding box center [605, 345] width 314 height 37
click at [522, 499] on div "Create a deal Deal name (required) Deal value $ Contact (required) Select conta…" at bounding box center [604, 331] width 1209 height 400
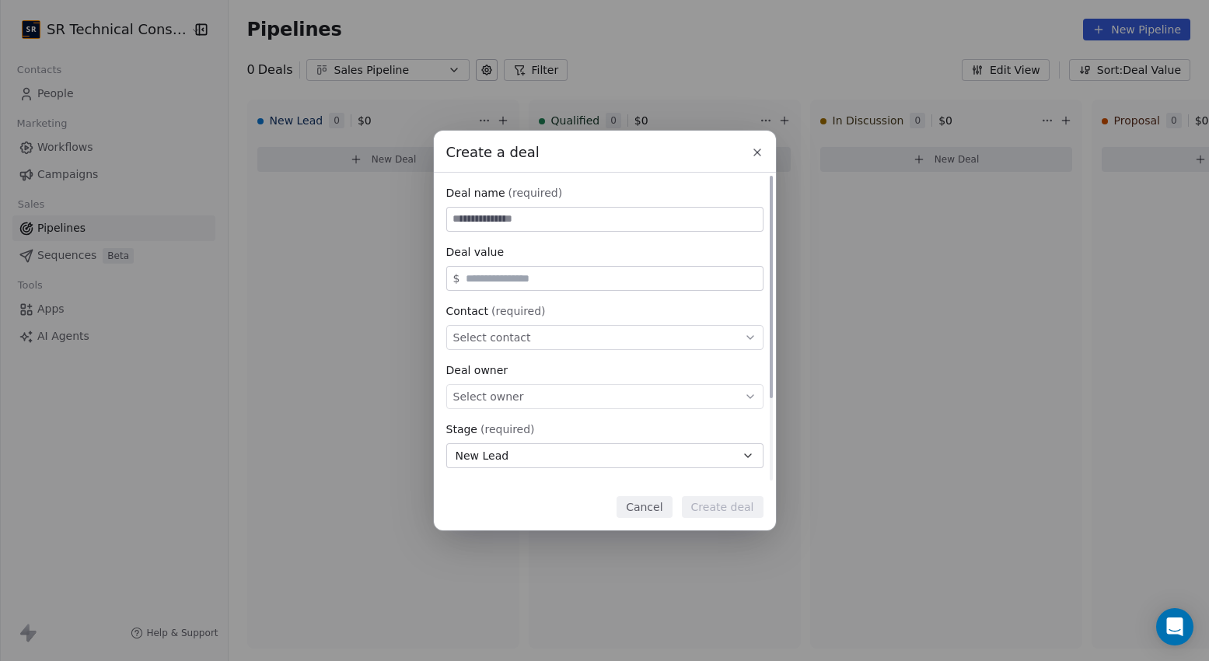
click at [539, 452] on button "New Lead" at bounding box center [604, 455] width 317 height 25
click at [523, 489] on div "Create a deal Deal name (required) Deal value $ Contact (required) Select conta…" at bounding box center [604, 331] width 1209 height 400
click at [752, 152] on icon at bounding box center [757, 152] width 12 height 12
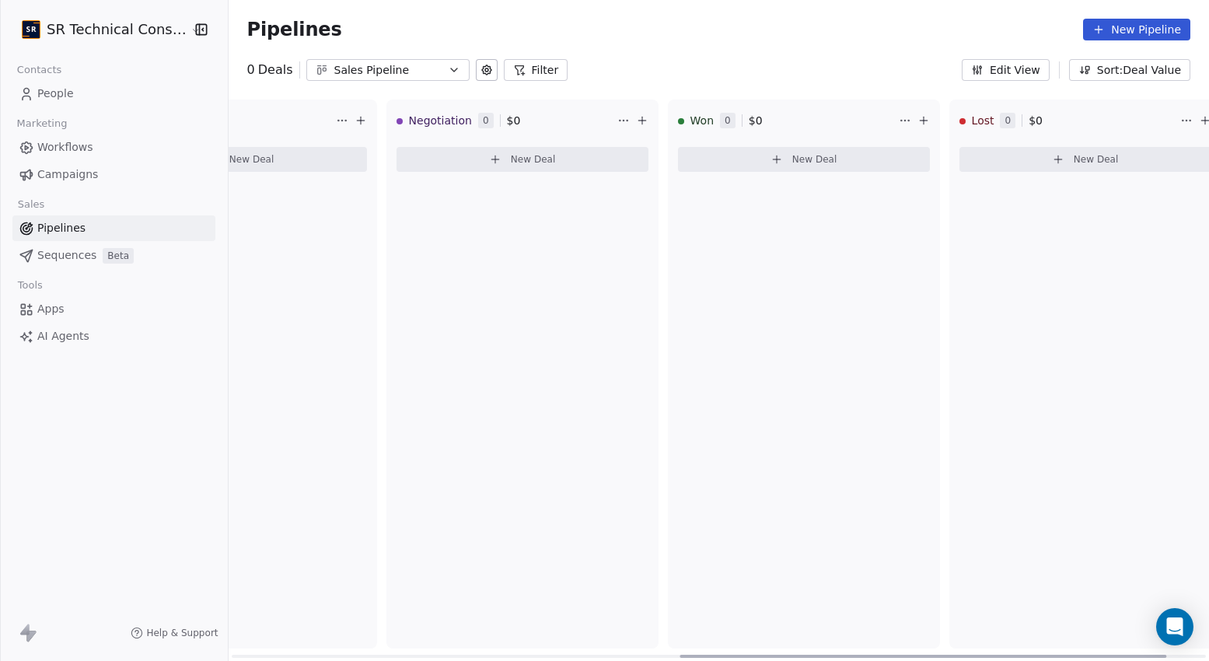
scroll to position [0, 1009]
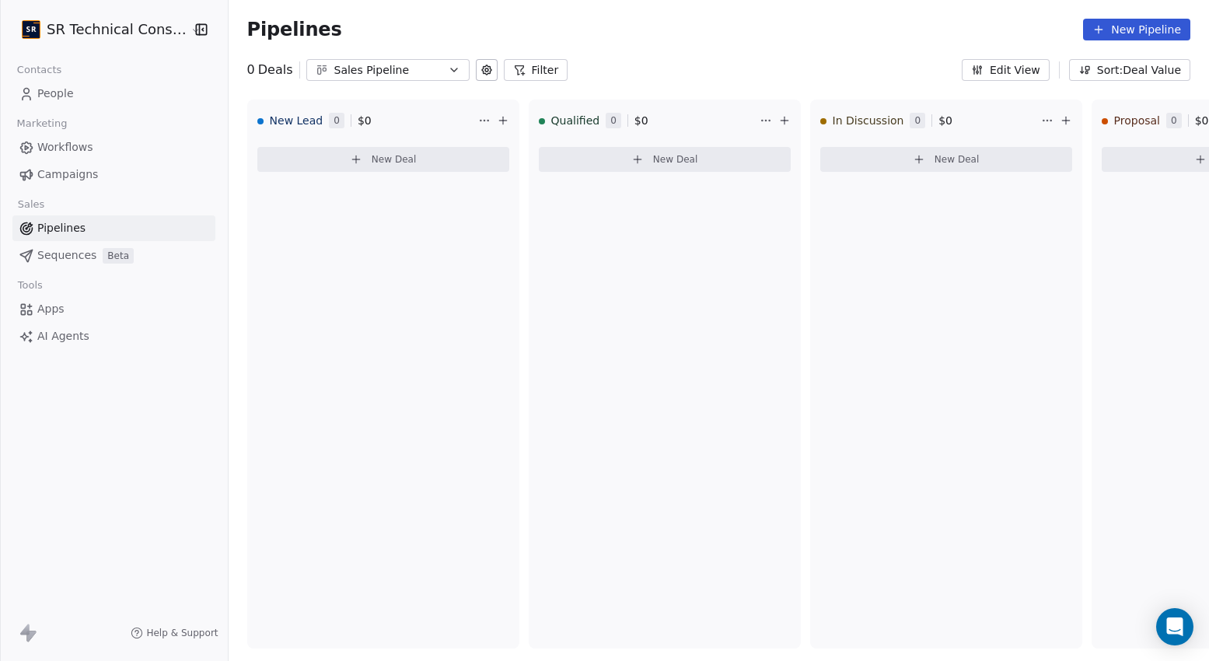
click at [65, 144] on span "Workflows" at bounding box center [65, 147] width 56 height 16
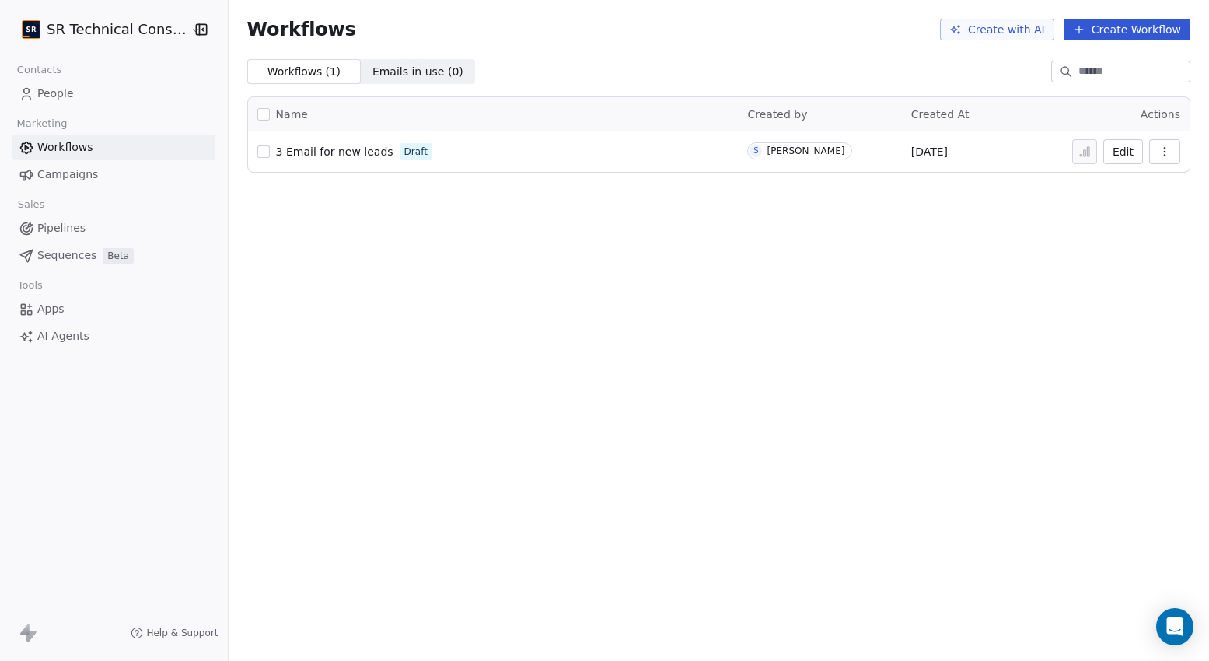
click at [69, 102] on link "People" at bounding box center [113, 94] width 203 height 26
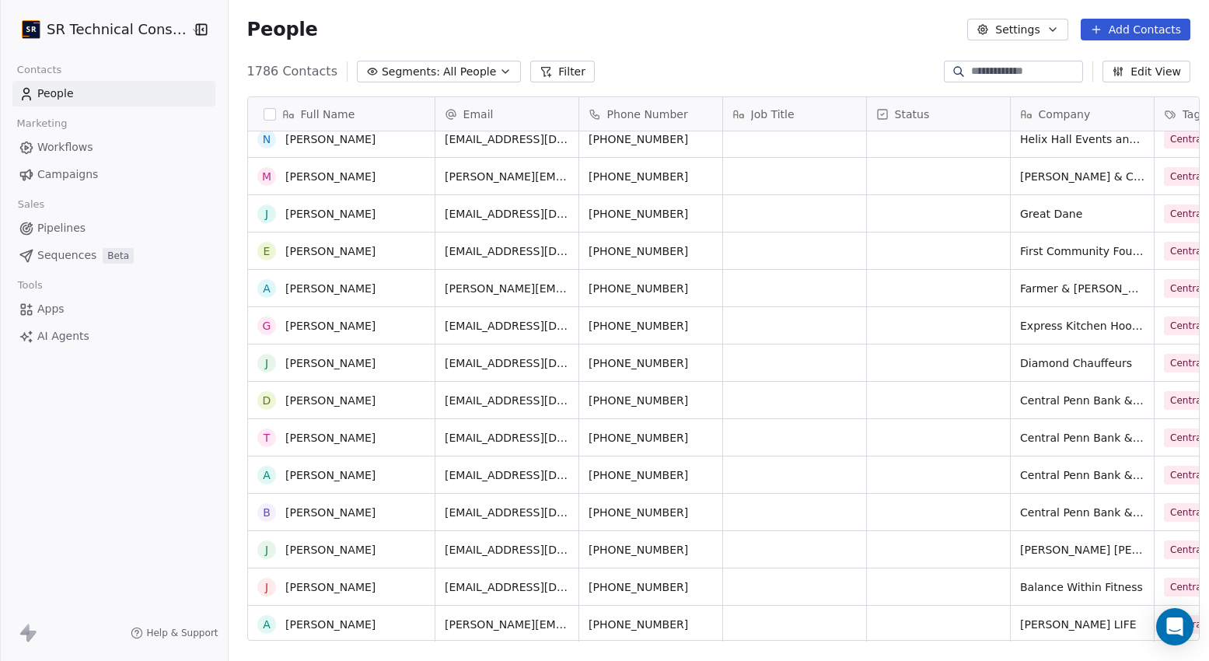
scroll to position [1167, 0]
